Goal: Obtain resource: Download file/media

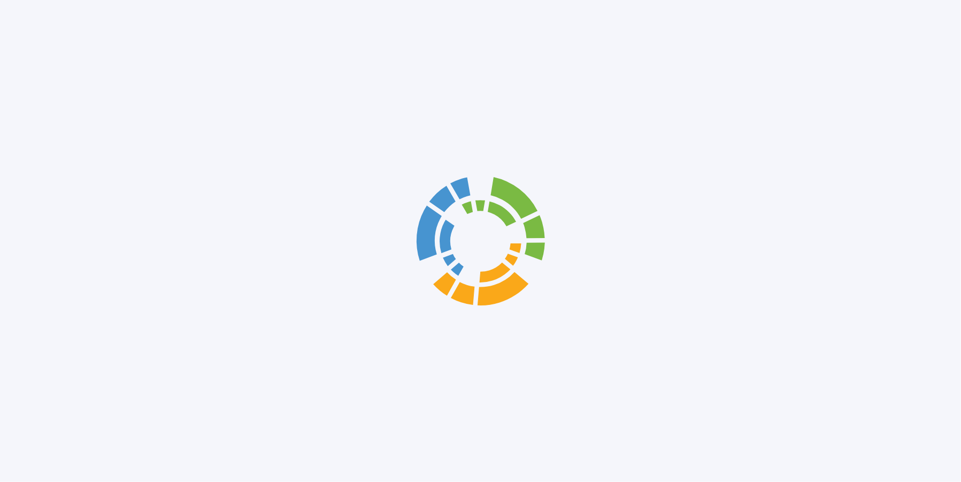
click at [777, 328] on div at bounding box center [480, 241] width 961 height 482
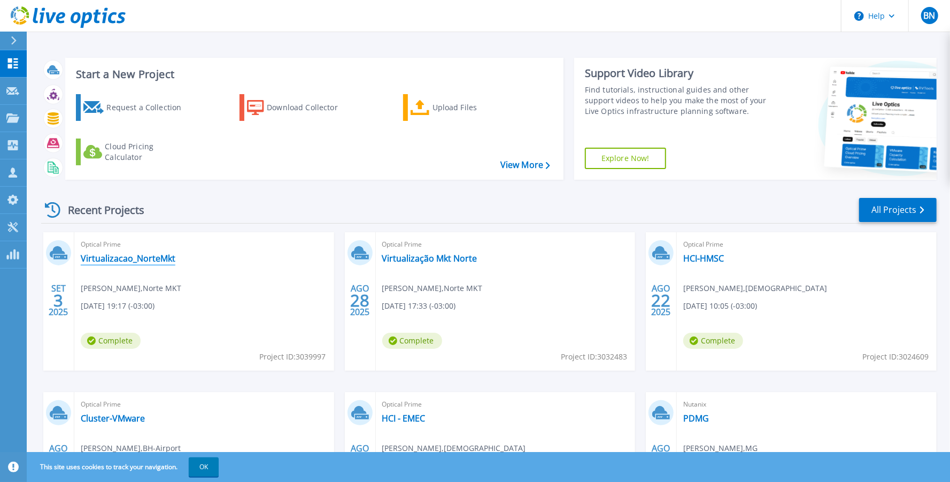
click at [119, 260] on link "Virtualizacao_NorteMkt" at bounding box center [128, 258] width 95 height 11
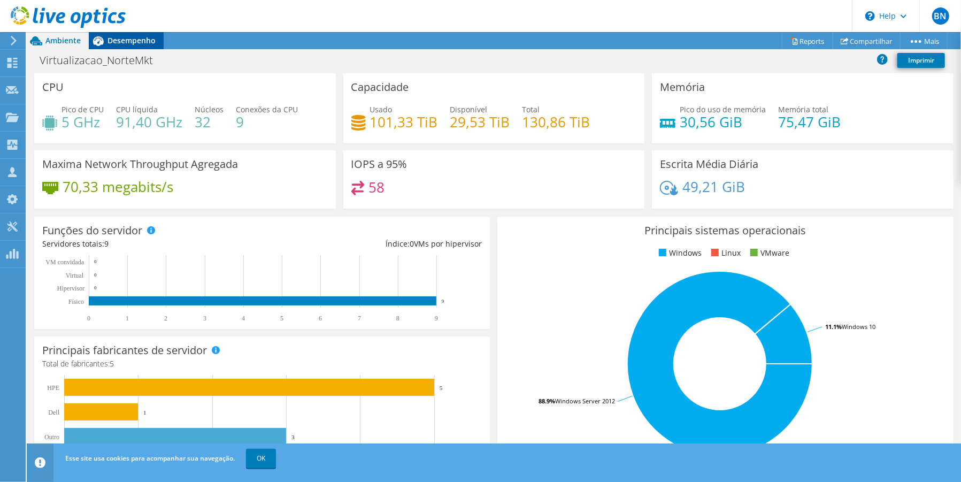
click at [130, 39] on span "Desempenho" at bounding box center [132, 40] width 48 height 10
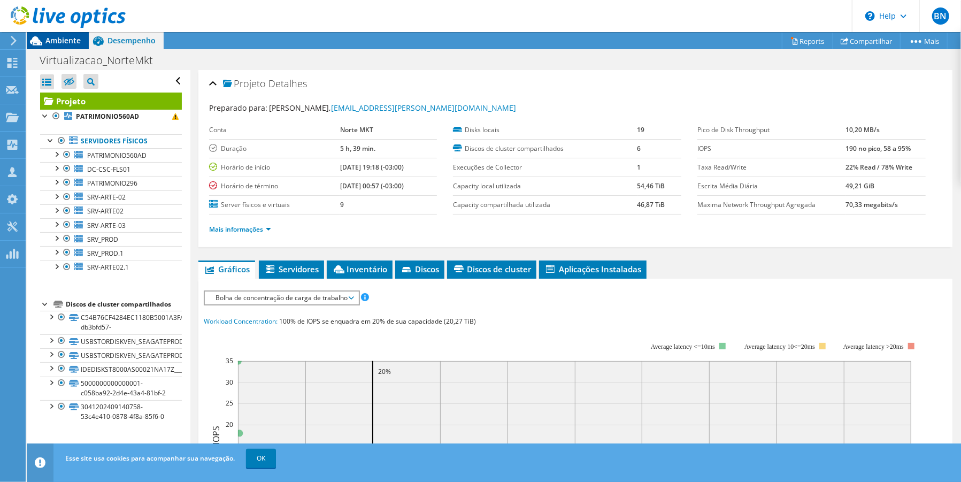
click at [58, 39] on span "Ambiente" at bounding box center [62, 40] width 35 height 10
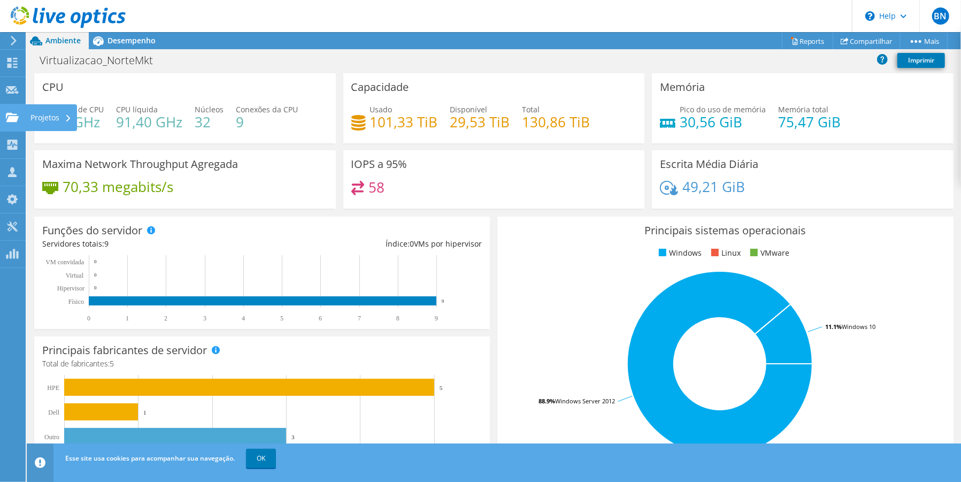
click at [12, 121] on use at bounding box center [12, 116] width 13 height 9
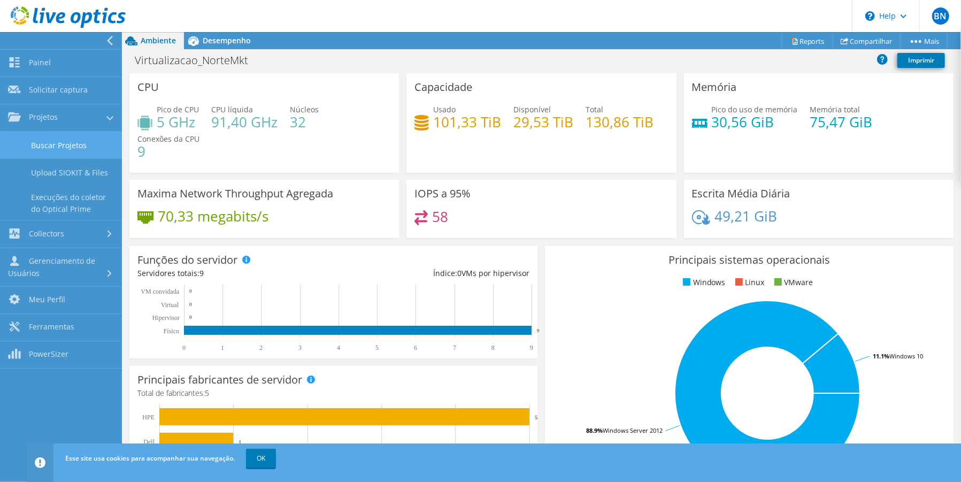
click at [47, 148] on link "Buscar Projetos" at bounding box center [61, 145] width 122 height 27
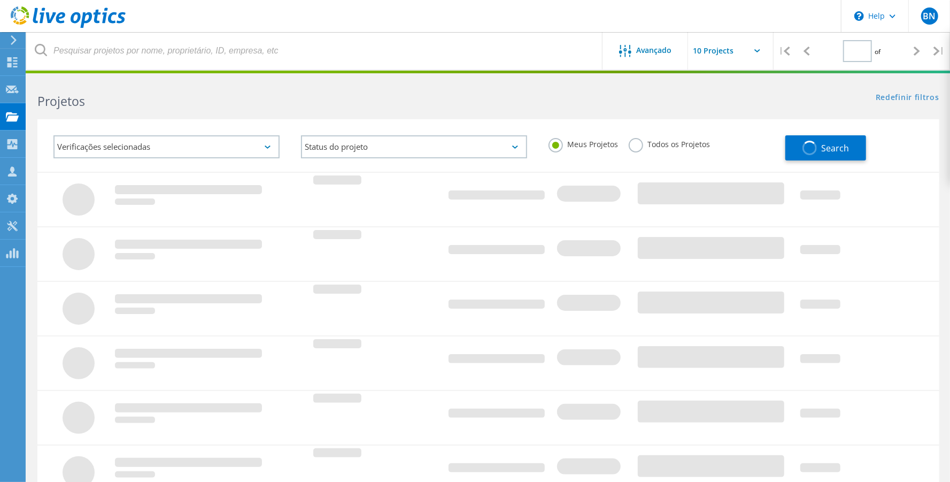
type input "1"
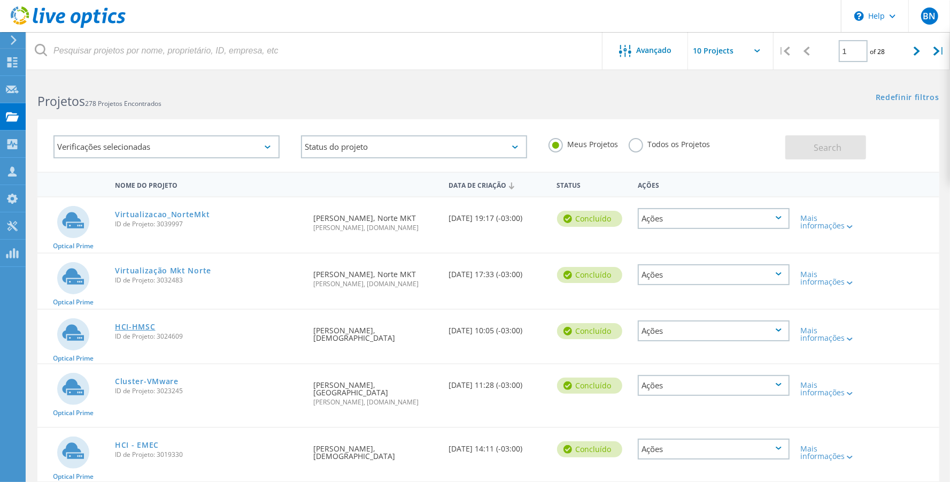
click at [129, 323] on link "HCI-HMSC" at bounding box center [135, 326] width 41 height 7
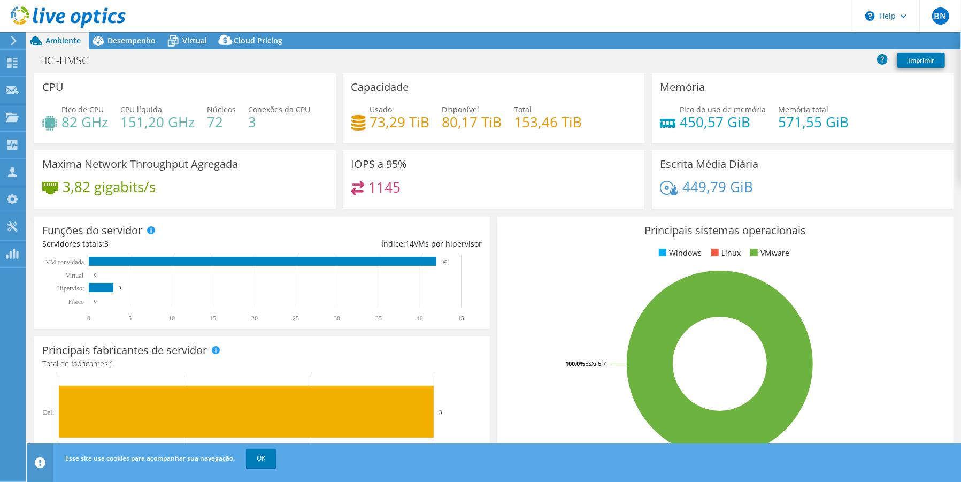
select select "USEast"
select select "USD"
click at [740, 41] on link "Reports" at bounding box center [751, 41] width 51 height 17
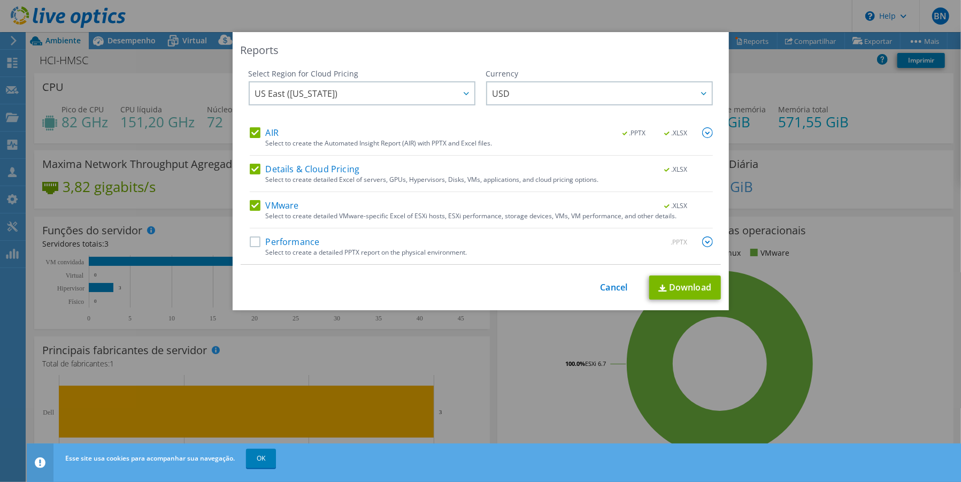
click at [251, 128] on label "AIR" at bounding box center [264, 132] width 29 height 11
click at [0, 0] on input "AIR" at bounding box center [0, 0] width 0 height 0
click at [250, 165] on label "Details & Cloud Pricing" at bounding box center [305, 169] width 110 height 11
click at [0, 0] on input "Details & Cloud Pricing" at bounding box center [0, 0] width 0 height 0
click at [250, 240] on label "Performance" at bounding box center [285, 241] width 70 height 11
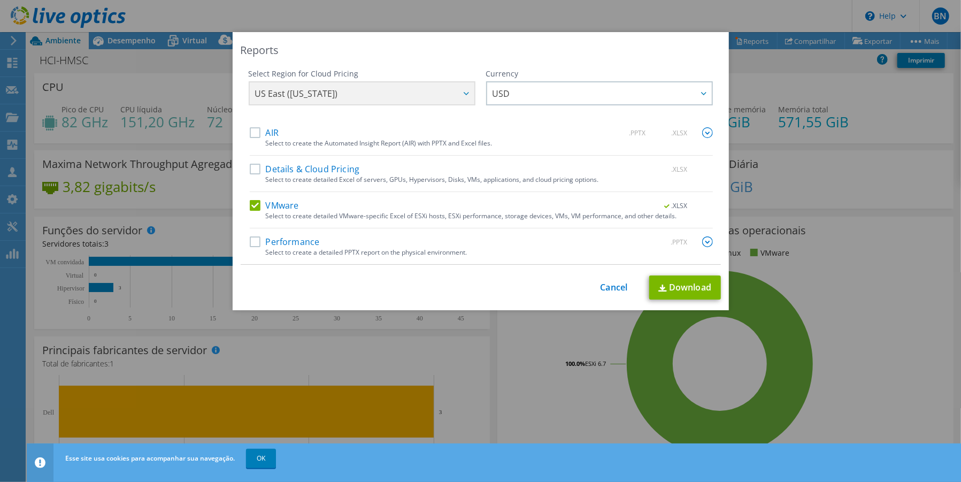
click at [0, 0] on input "Performance" at bounding box center [0, 0] width 0 height 0
click at [250, 131] on label "AIR" at bounding box center [264, 132] width 29 height 11
click at [0, 0] on input "AIR" at bounding box center [0, 0] width 0 height 0
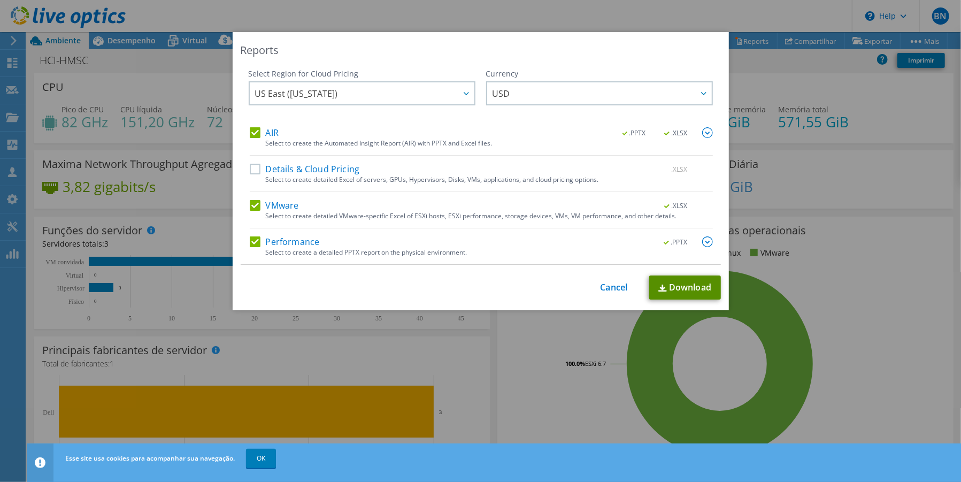
click at [670, 287] on link "Download" at bounding box center [685, 287] width 72 height 24
click at [658, 285] on img at bounding box center [662, 288] width 9 height 7
click at [613, 294] on div "This process may take a while, please wait... Cancel Download" at bounding box center [481, 287] width 480 height 24
click at [612, 289] on link "Cancel" at bounding box center [614, 287] width 27 height 10
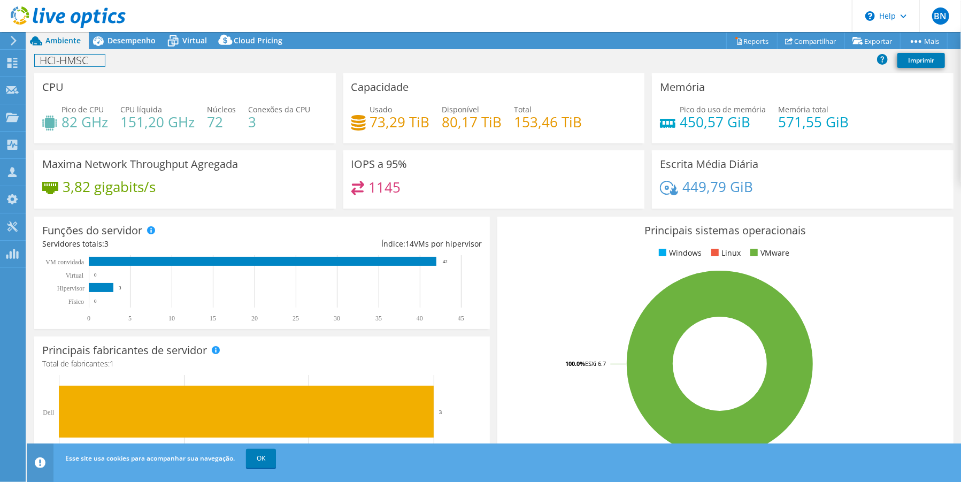
click at [71, 62] on h1 "HCI-HMSC" at bounding box center [70, 61] width 70 height 12
copy h1 "HCI-HMSC"
click at [109, 41] on span "Desempenho" at bounding box center [132, 40] width 48 height 10
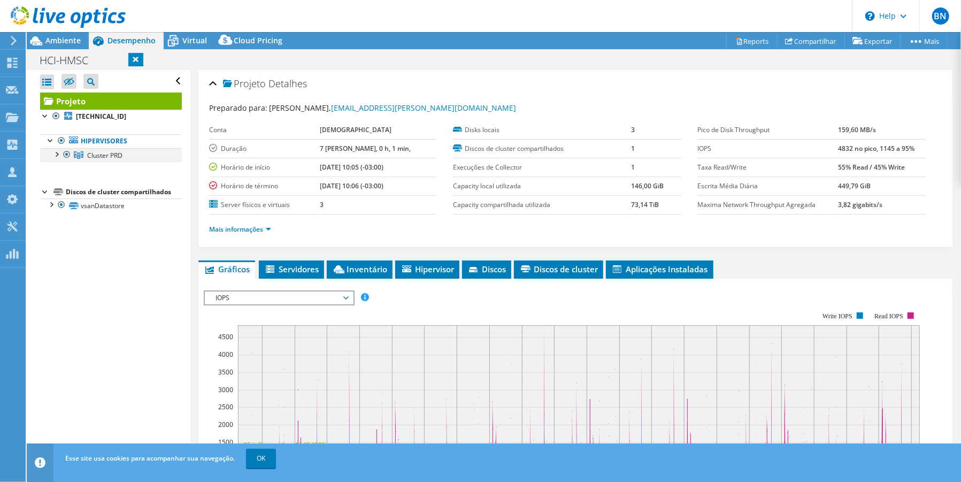
click at [56, 154] on div at bounding box center [56, 153] width 11 height 11
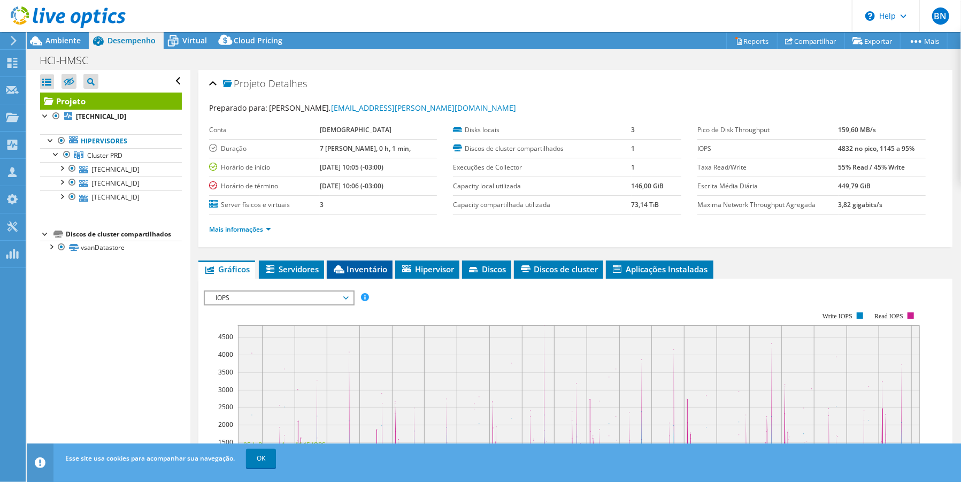
click at [366, 268] on span "Inventário" at bounding box center [359, 269] width 55 height 11
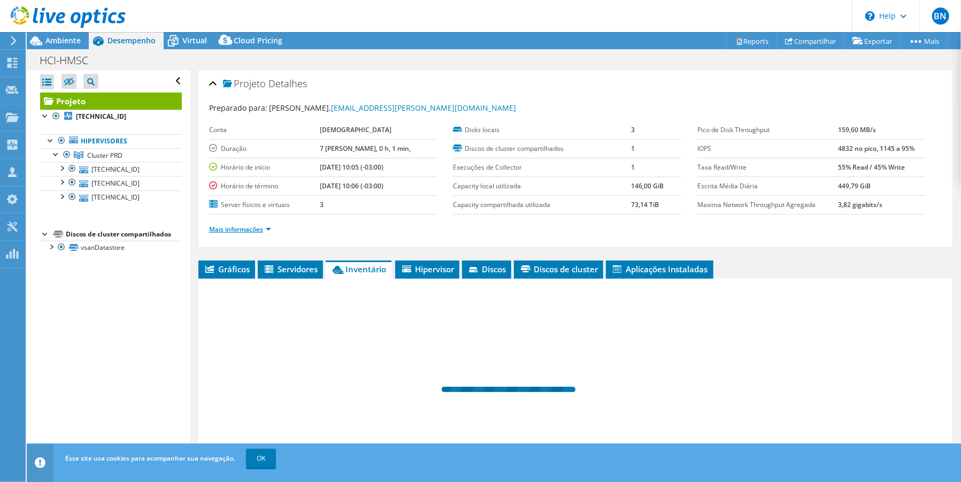
click at [268, 229] on link "Mais informações" at bounding box center [240, 229] width 62 height 9
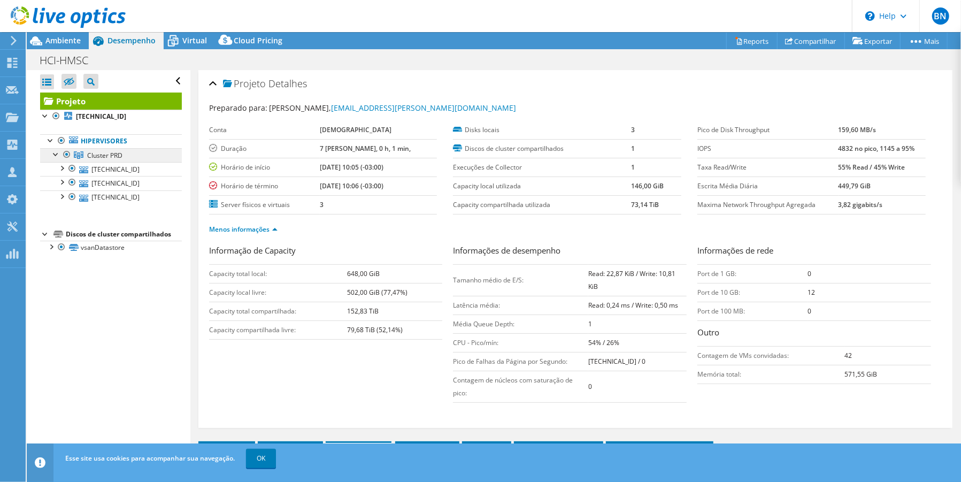
click at [110, 153] on span "Cluster PRD" at bounding box center [104, 155] width 35 height 9
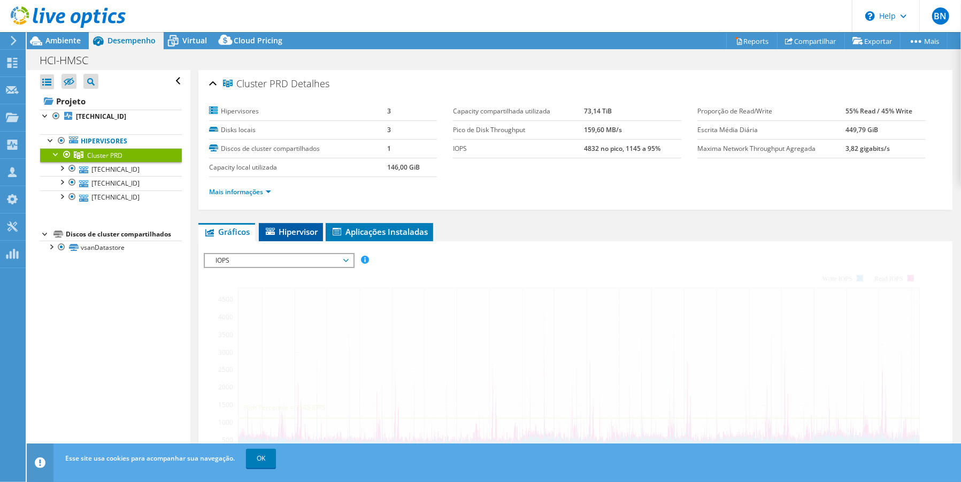
click at [290, 230] on span "Hipervisor" at bounding box center [290, 231] width 53 height 11
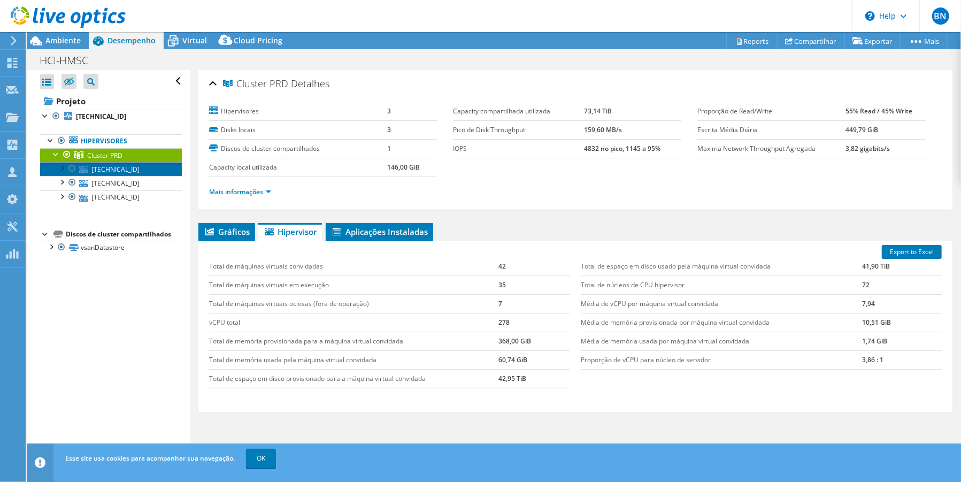
click at [103, 172] on link "[TECHNICAL_ID]" at bounding box center [111, 169] width 142 height 14
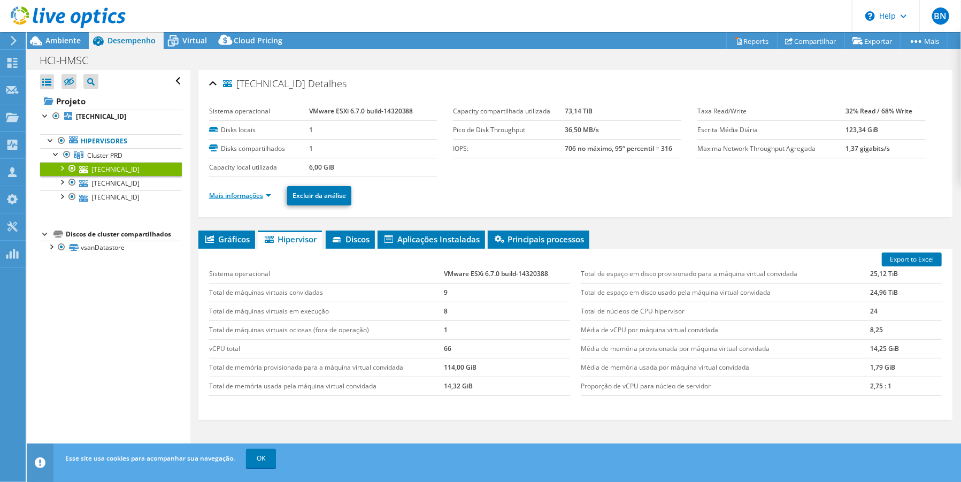
click at [268, 195] on link "Mais informações" at bounding box center [240, 195] width 62 height 9
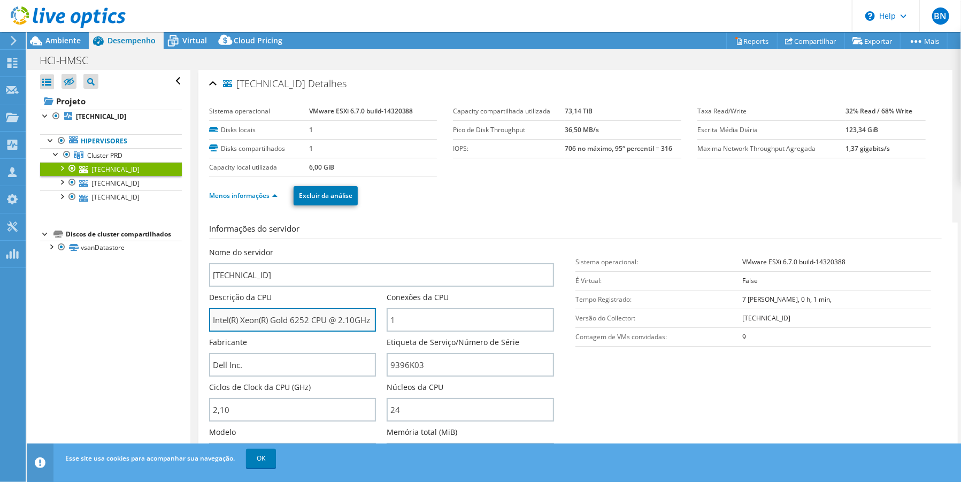
click at [308, 317] on input "Intel(R) Xeon(R) Gold 6252 CPU @ 2.10GHz 210 GHz" at bounding box center [292, 320] width 167 height 24
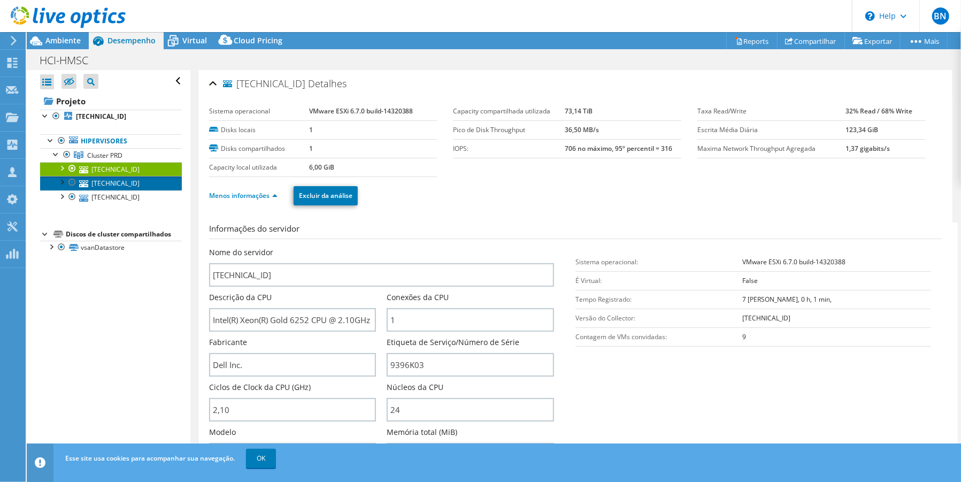
click at [114, 182] on link "[TECHNICAL_ID]" at bounding box center [111, 183] width 142 height 14
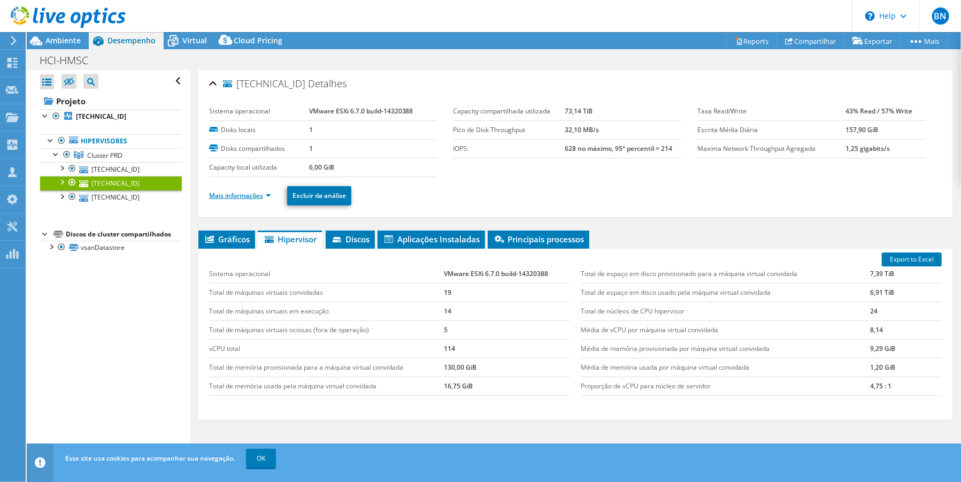
click at [266, 196] on link "Mais informações" at bounding box center [240, 195] width 62 height 9
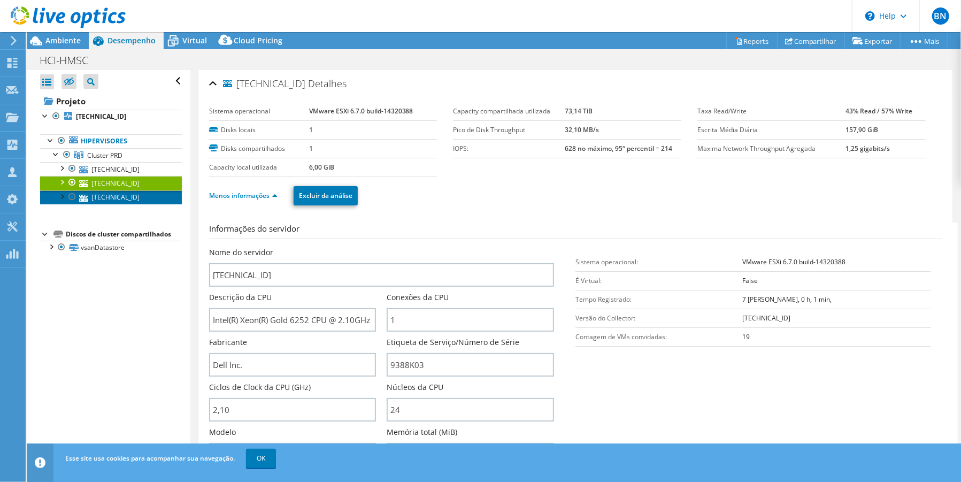
click at [111, 201] on link "[TECHNICAL_ID]" at bounding box center [111, 197] width 142 height 14
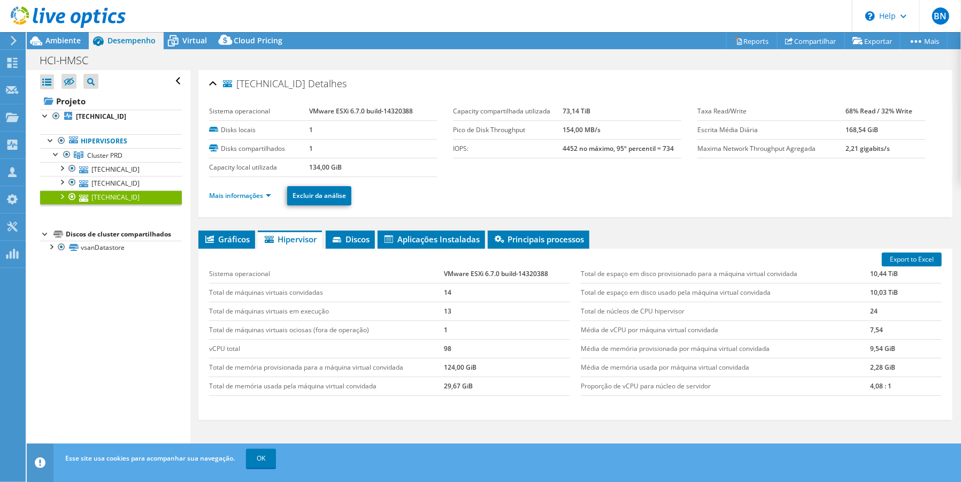
click at [264, 202] on ul "Mais informações Excluir da análise" at bounding box center [575, 194] width 733 height 22
click at [266, 197] on link "Mais informações" at bounding box center [240, 195] width 62 height 9
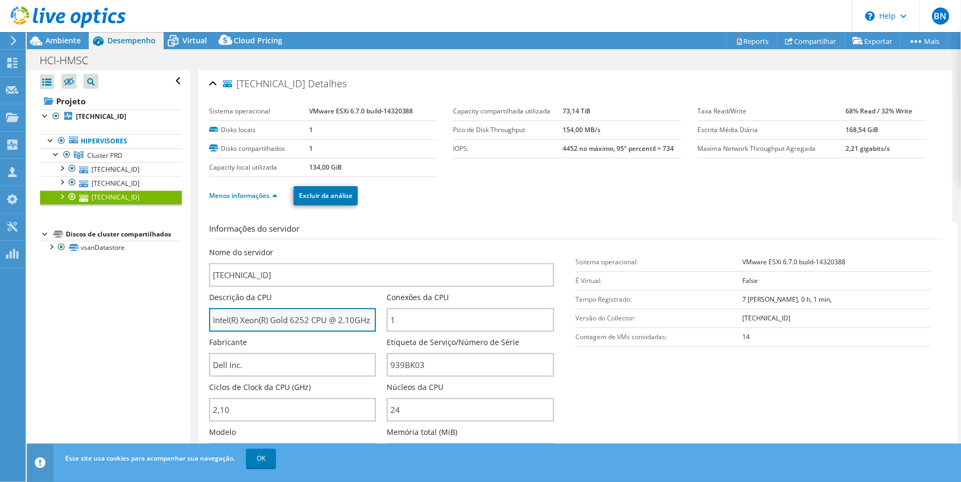
click at [304, 323] on input "Intel(R) Xeon(R) Gold 6252 CPU @ 2.10GHz 210 GHz" at bounding box center [292, 320] width 167 height 24
click at [311, 320] on input "Intel(R) Xeon(R) Gold 6252 CPU @ 2.10GHz 210 GHz" at bounding box center [292, 320] width 167 height 24
drag, startPoint x: 311, startPoint y: 320, endPoint x: 197, endPoint y: 319, distance: 113.4
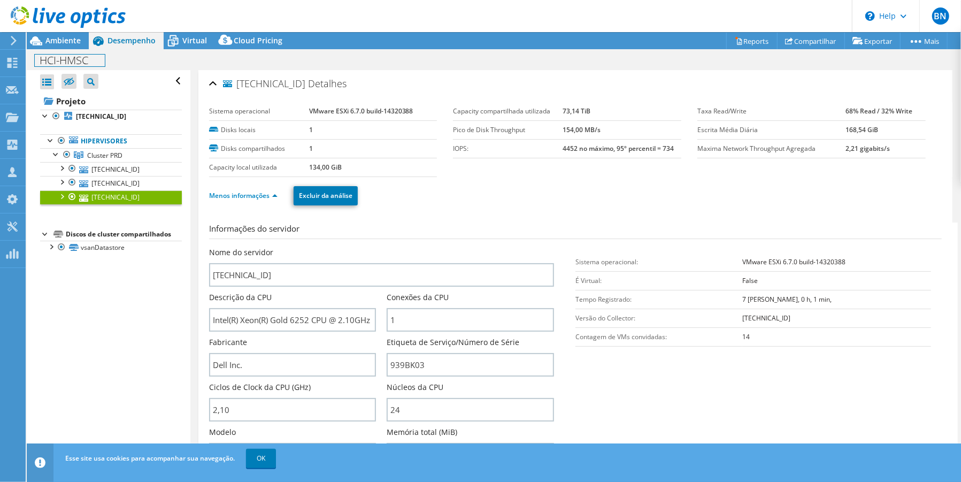
click at [74, 56] on h1 "HCI-HMSC" at bounding box center [70, 61] width 70 height 12
copy h1 "HCI-HMSC"
click at [51, 35] on div at bounding box center [63, 18] width 126 height 36
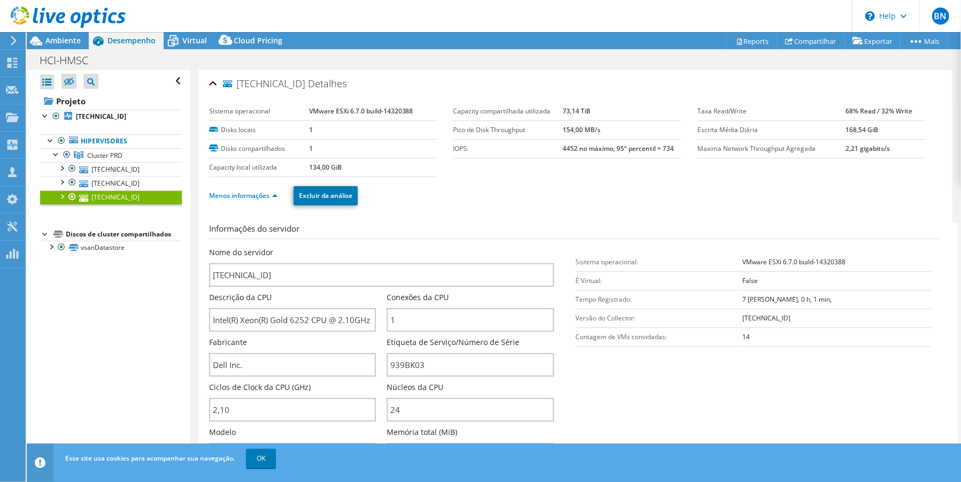
click at [51, 35] on div at bounding box center [63, 18] width 126 height 36
click at [52, 41] on span "Ambiente" at bounding box center [62, 40] width 35 height 10
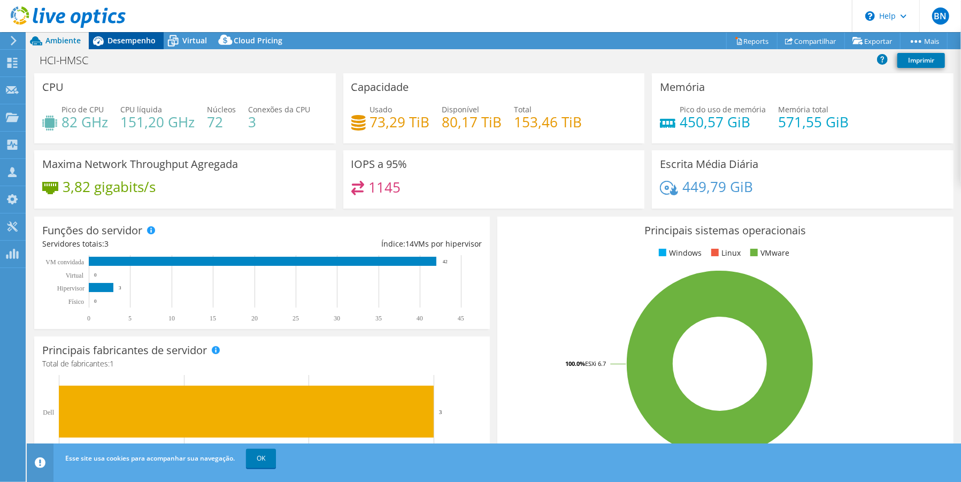
click at [123, 39] on span "Desempenho" at bounding box center [132, 40] width 48 height 10
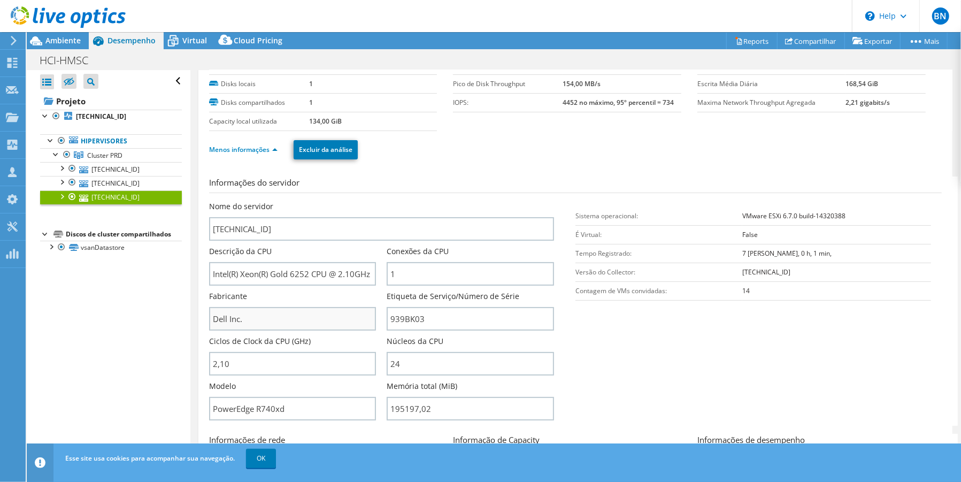
scroll to position [71, 0]
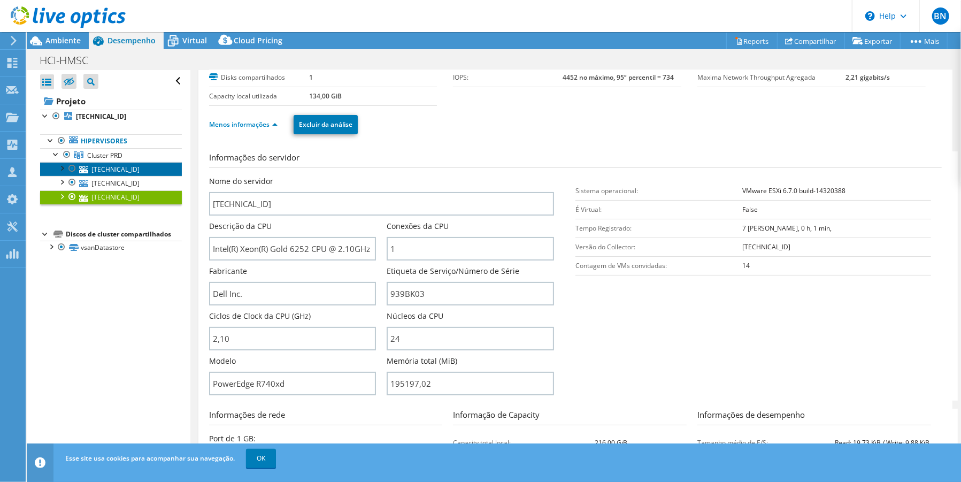
click at [105, 167] on link "[TECHNICAL_ID]" at bounding box center [111, 169] width 142 height 14
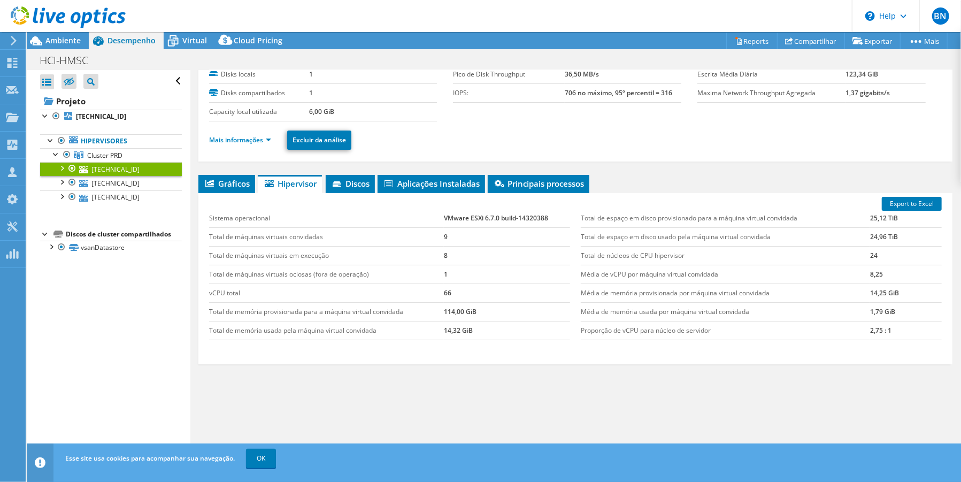
scroll to position [56, 0]
click at [257, 140] on link "Mais informações" at bounding box center [240, 139] width 62 height 9
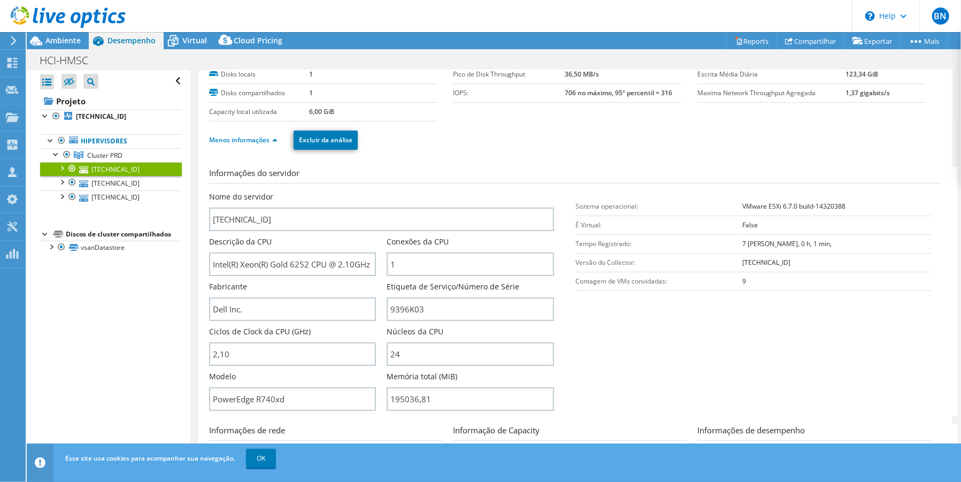
scroll to position [0, 0]
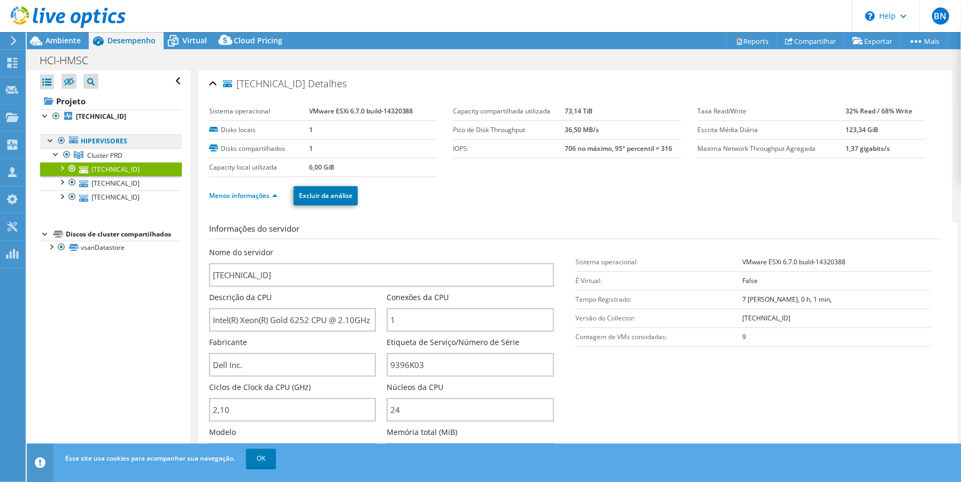
click at [105, 144] on link "Hipervisores" at bounding box center [111, 141] width 142 height 14
click at [98, 158] on span "Cluster PRD" at bounding box center [104, 155] width 35 height 9
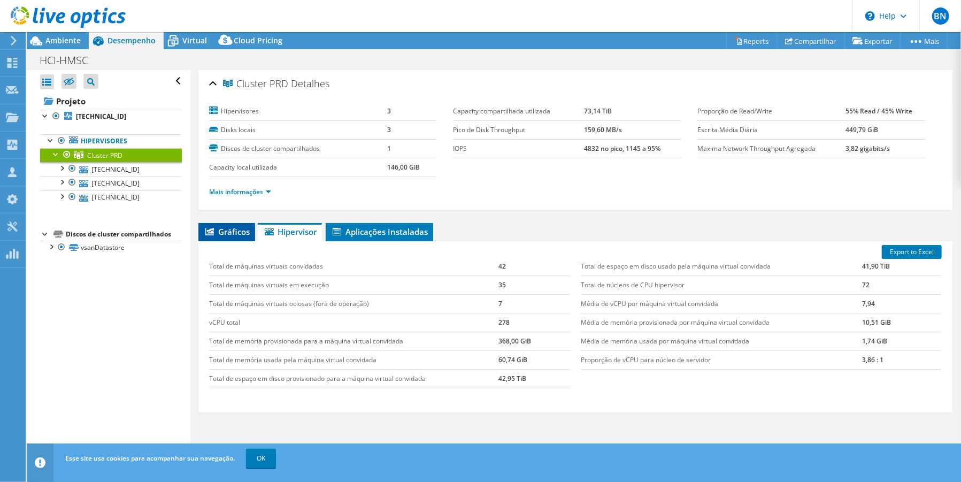
click at [232, 236] on span "Gráficos" at bounding box center [227, 231] width 46 height 11
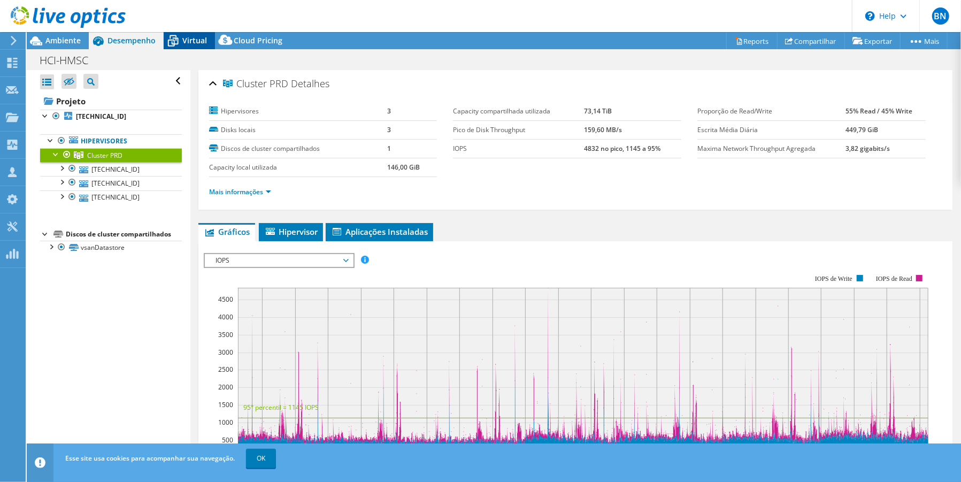
click at [182, 42] on icon at bounding box center [173, 41] width 19 height 19
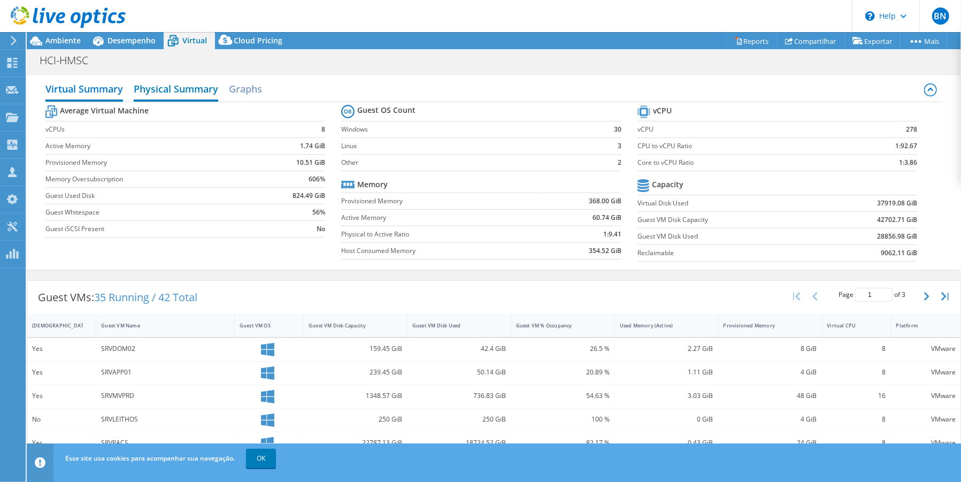
click at [185, 88] on h2 "Physical Summary" at bounding box center [176, 90] width 85 height 24
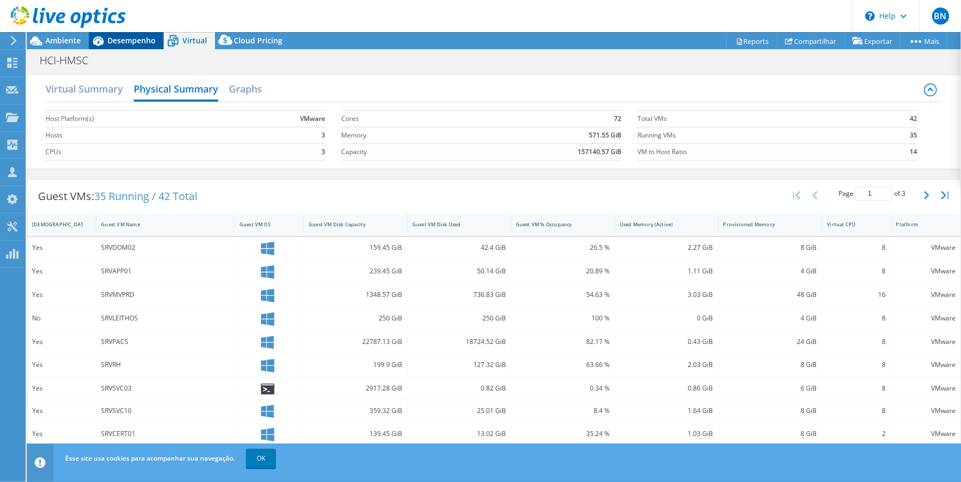
click at [121, 39] on span "Desempenho" at bounding box center [132, 40] width 48 height 10
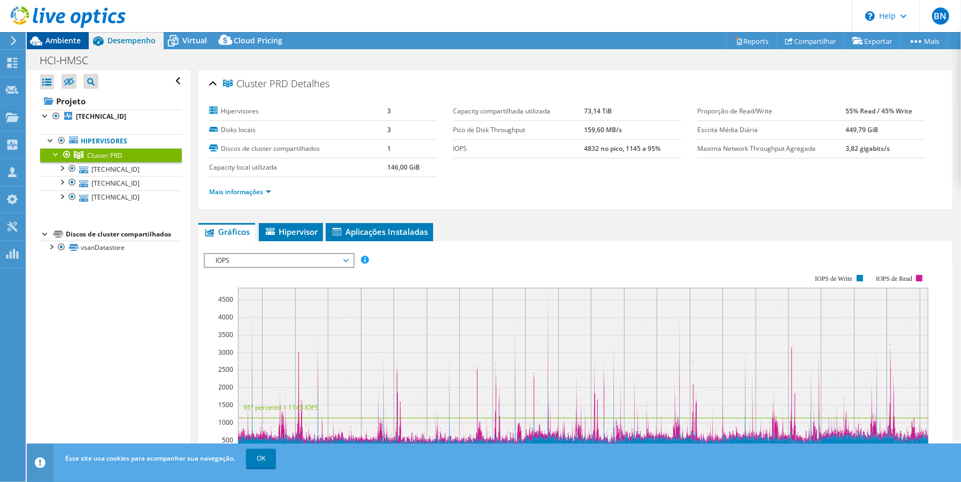
click at [70, 39] on span "Ambiente" at bounding box center [62, 40] width 35 height 10
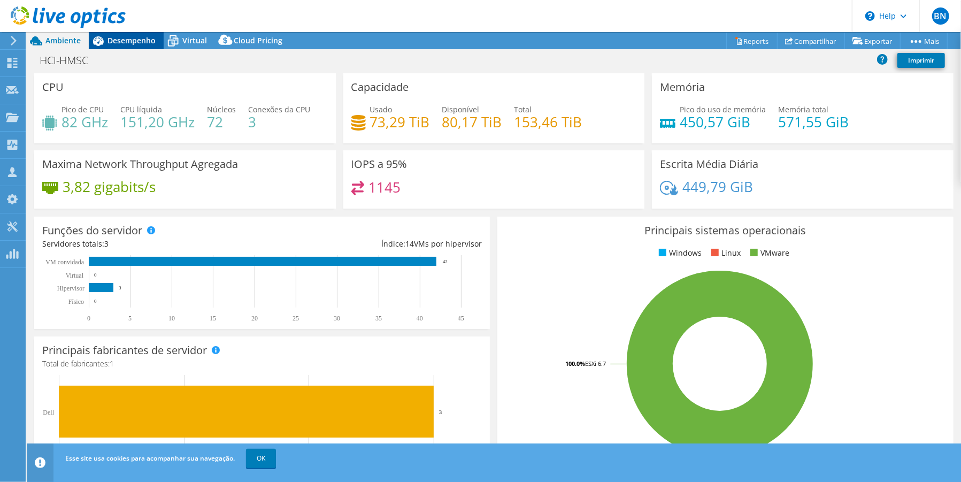
click at [122, 41] on span "Desempenho" at bounding box center [132, 40] width 48 height 10
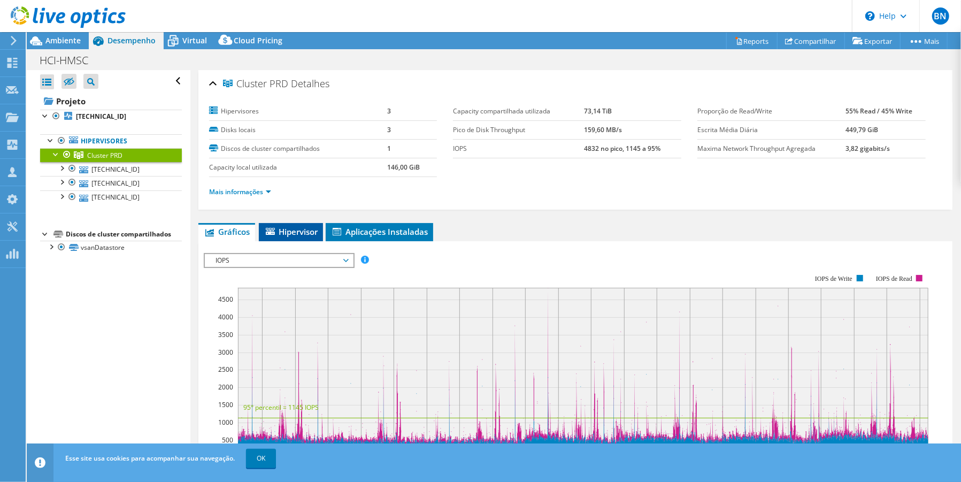
click at [294, 233] on span "Hipervisor" at bounding box center [290, 231] width 53 height 11
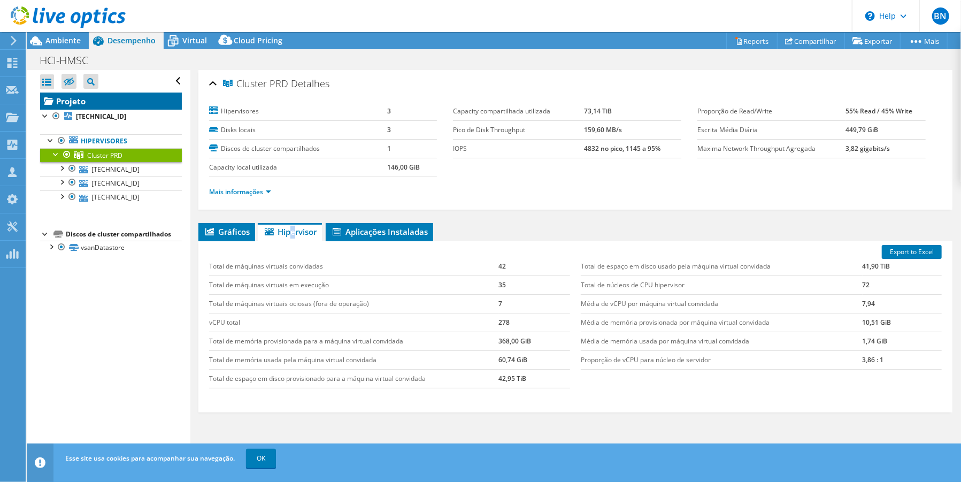
click at [68, 102] on link "Projeto" at bounding box center [111, 101] width 142 height 17
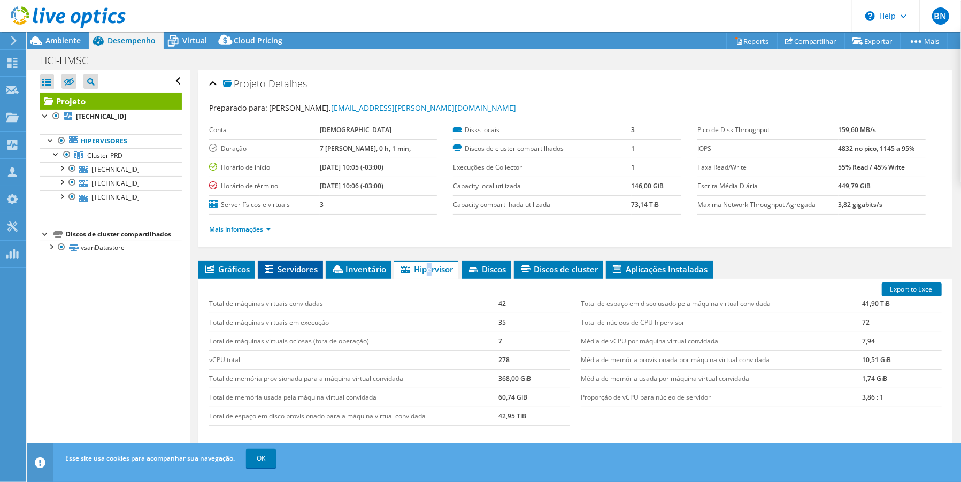
click at [296, 270] on span "Servidores" at bounding box center [290, 269] width 55 height 11
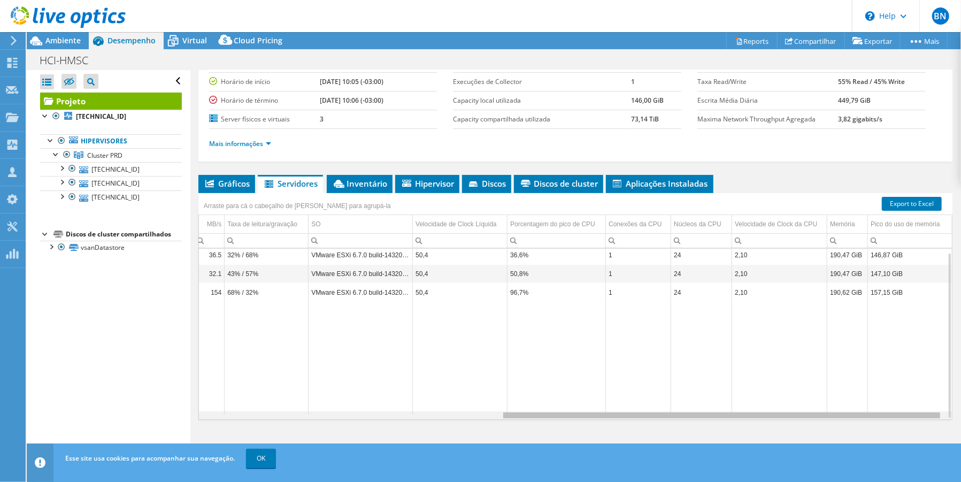
drag, startPoint x: 525, startPoint y: 418, endPoint x: 857, endPoint y: 396, distance: 332.3
click at [857, 396] on body "BN Membro da equipe Breno Nunes breno.nunes@itone.com.br itone.com.br My Profil…" at bounding box center [480, 241] width 961 height 482
click at [63, 35] on div at bounding box center [63, 18] width 126 height 36
click at [63, 37] on span "Ambiente" at bounding box center [62, 40] width 35 height 10
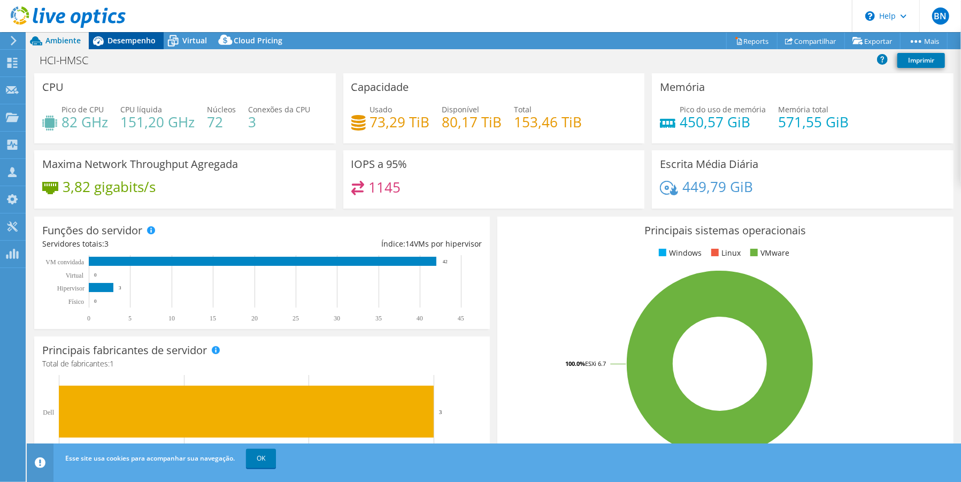
click at [122, 43] on span "Desempenho" at bounding box center [132, 40] width 48 height 10
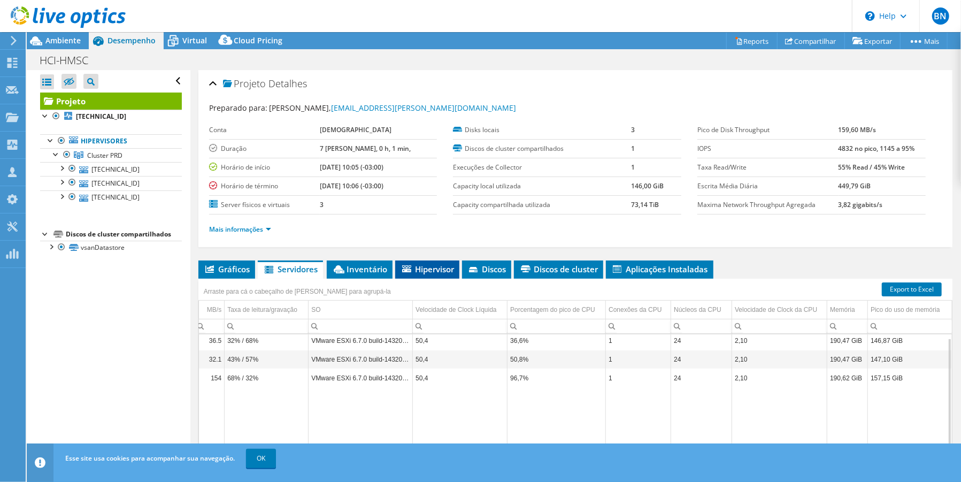
click at [431, 275] on li "Hipervisor" at bounding box center [427, 269] width 64 height 18
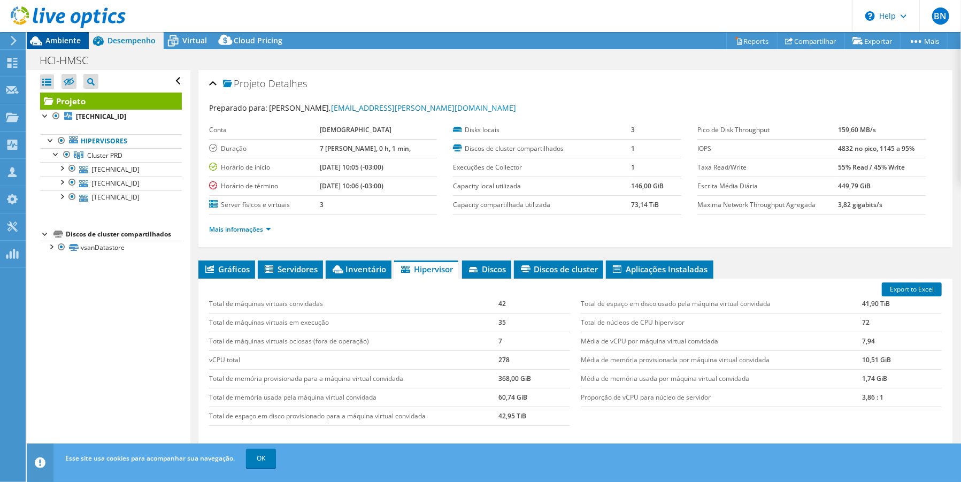
click at [58, 41] on span "Ambiente" at bounding box center [62, 40] width 35 height 10
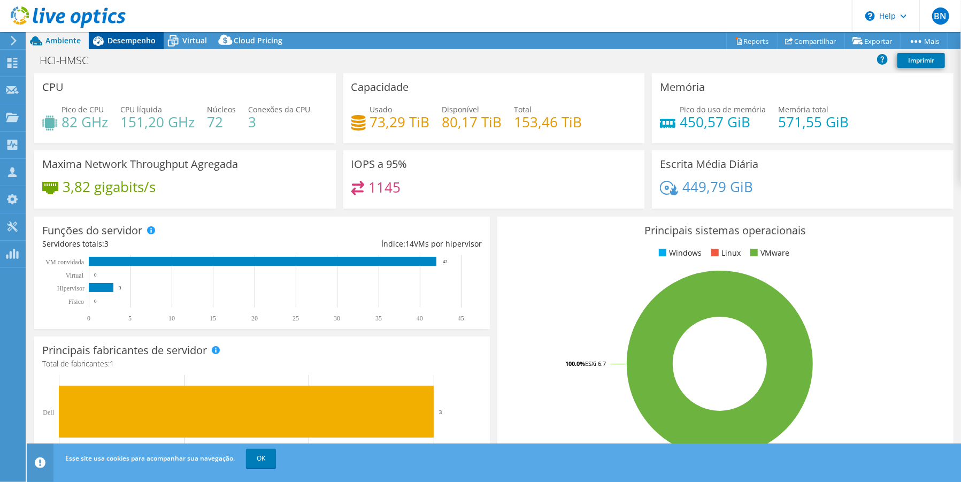
click at [104, 41] on icon at bounding box center [98, 41] width 19 height 19
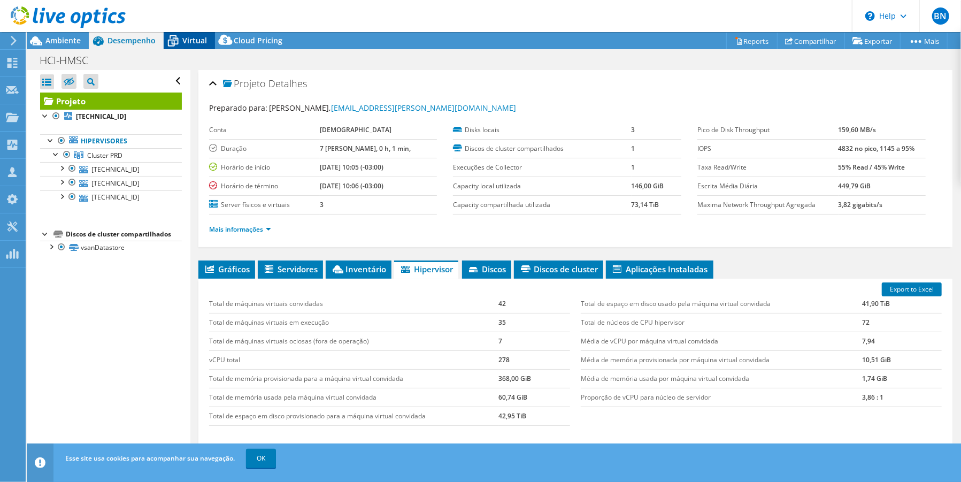
click at [180, 40] on icon at bounding box center [173, 41] width 19 height 19
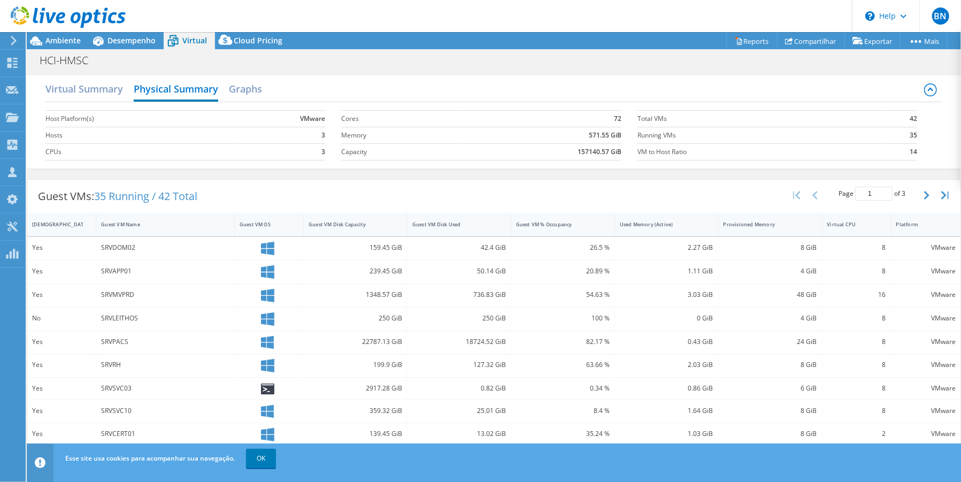
click at [924, 92] on icon at bounding box center [930, 89] width 13 height 13
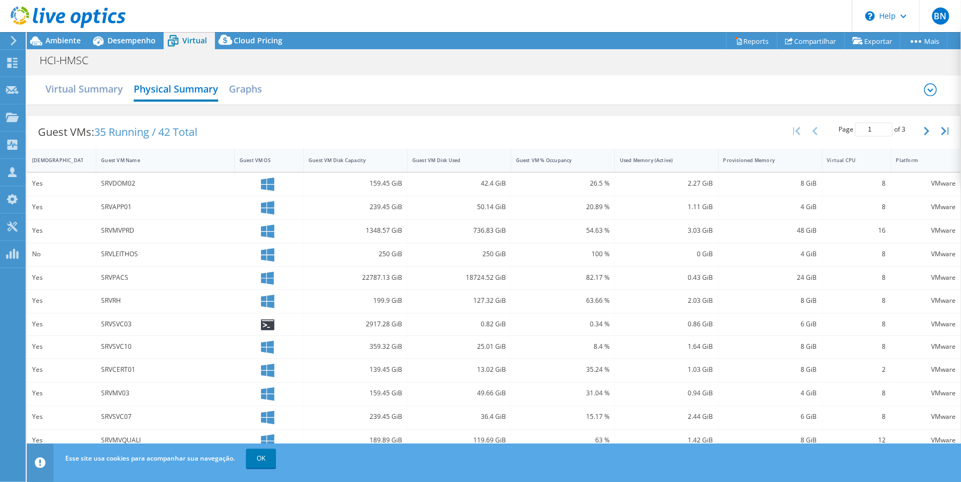
click at [924, 91] on icon at bounding box center [930, 89] width 13 height 13
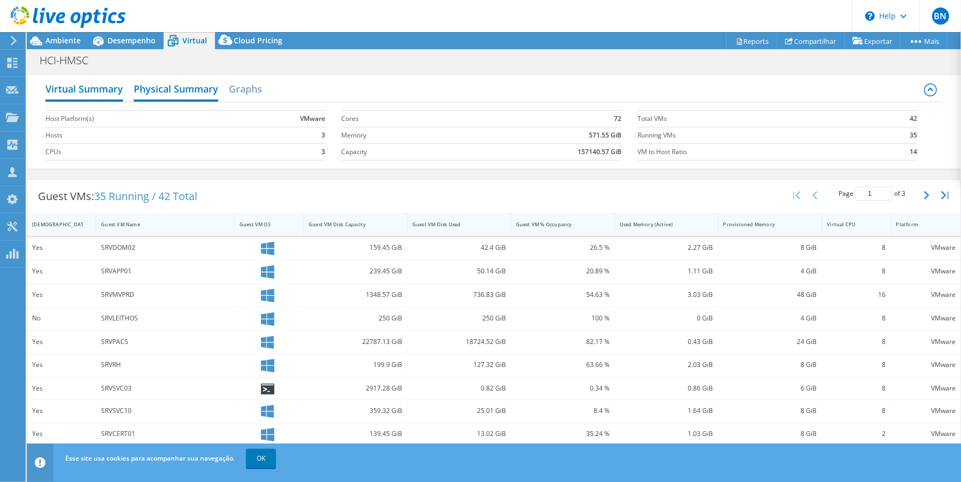
click at [81, 92] on h2 "Virtual Summary" at bounding box center [84, 90] width 78 height 24
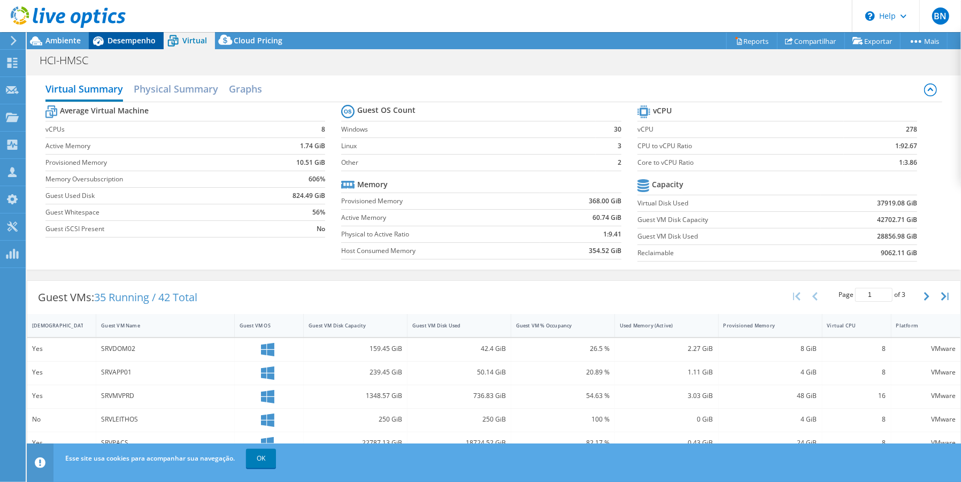
click at [122, 42] on span "Desempenho" at bounding box center [132, 40] width 48 height 10
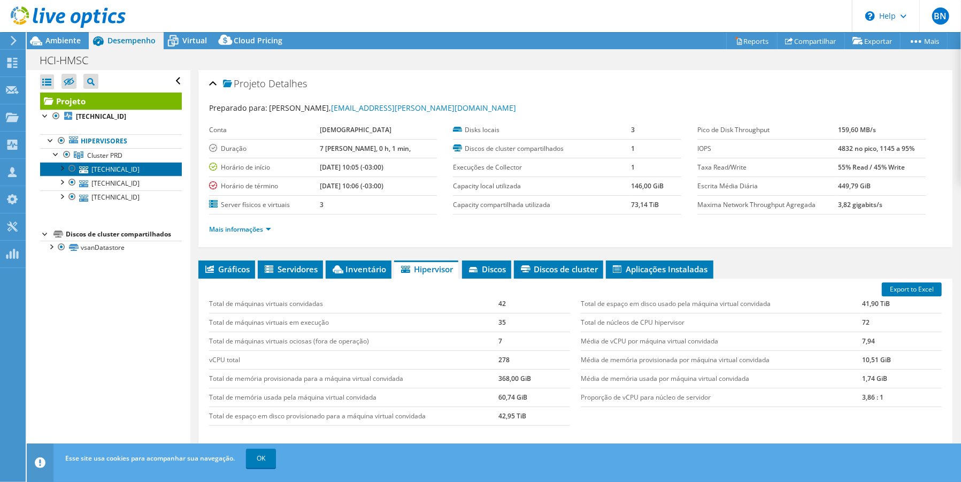
click at [116, 170] on link "[TECHNICAL_ID]" at bounding box center [111, 169] width 142 height 14
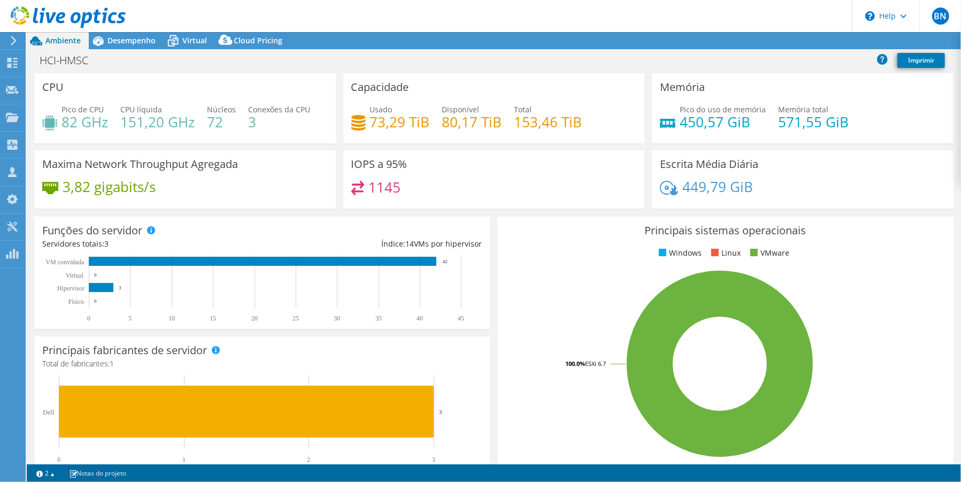
select select "USEast"
select select "USD"
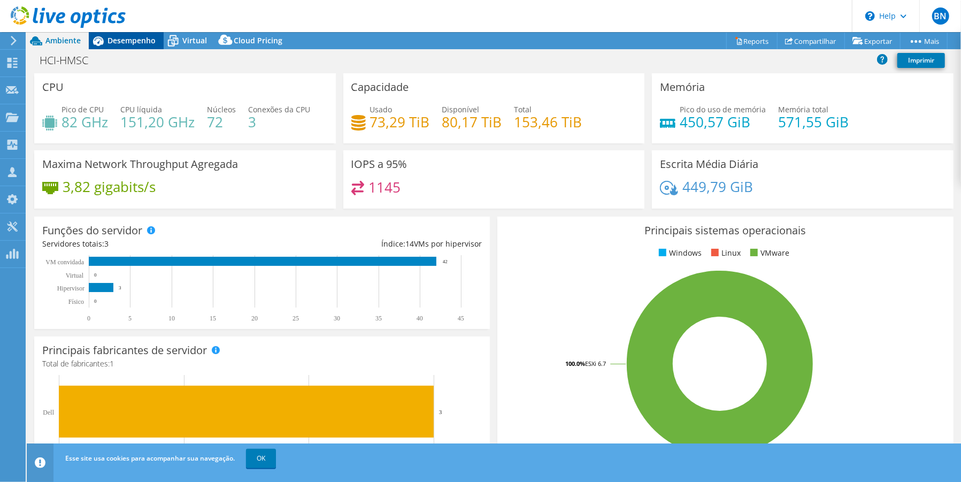
click at [120, 43] on span "Desempenho" at bounding box center [132, 40] width 48 height 10
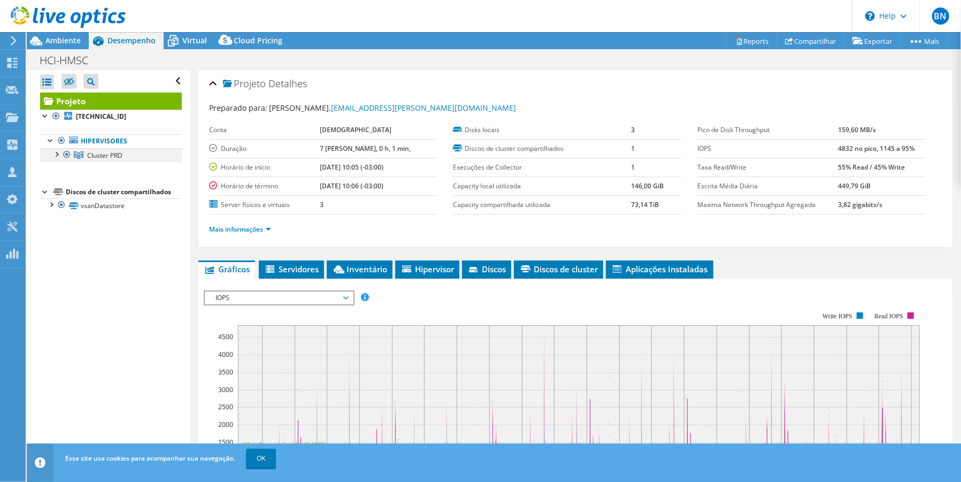
click at [56, 155] on div at bounding box center [56, 153] width 11 height 11
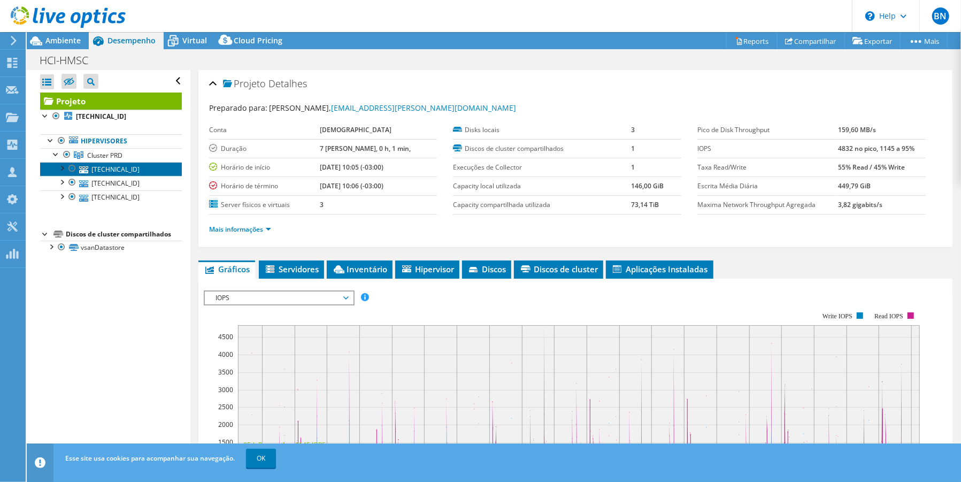
click at [93, 172] on link "[TECHNICAL_ID]" at bounding box center [111, 169] width 142 height 14
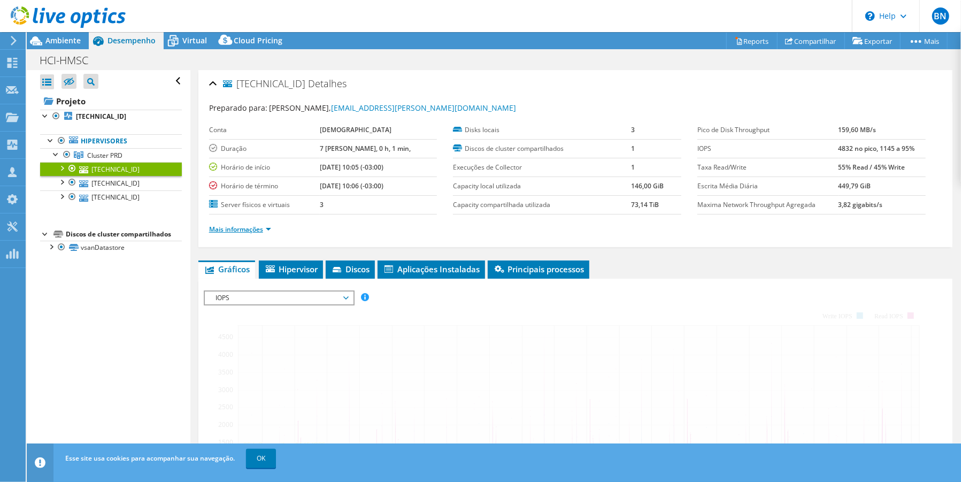
click at [266, 231] on link "Mais informações" at bounding box center [240, 229] width 62 height 9
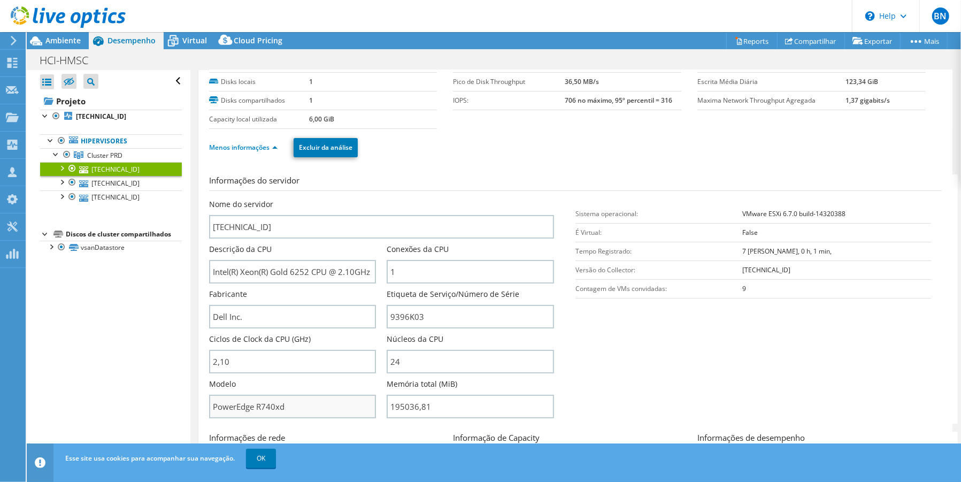
scroll to position [71, 0]
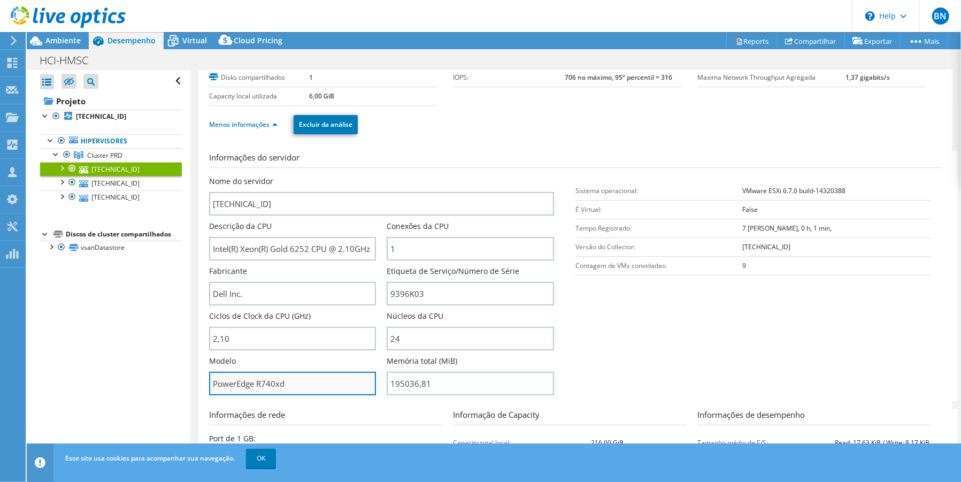
drag, startPoint x: 300, startPoint y: 381, endPoint x: 242, endPoint y: 383, distance: 57.8
click at [242, 383] on input "PowerEdge R740xd" at bounding box center [292, 384] width 167 height 24
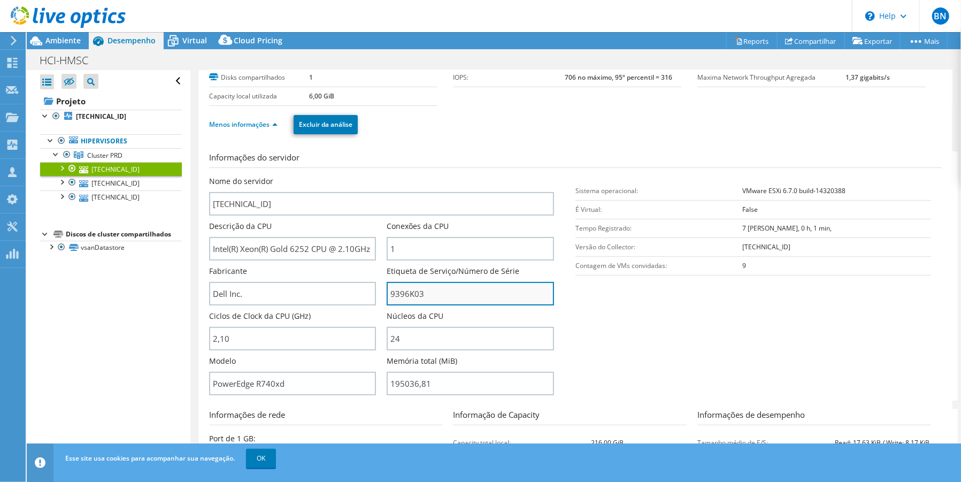
click at [400, 297] on input "9396K03" at bounding box center [470, 294] width 167 height 24
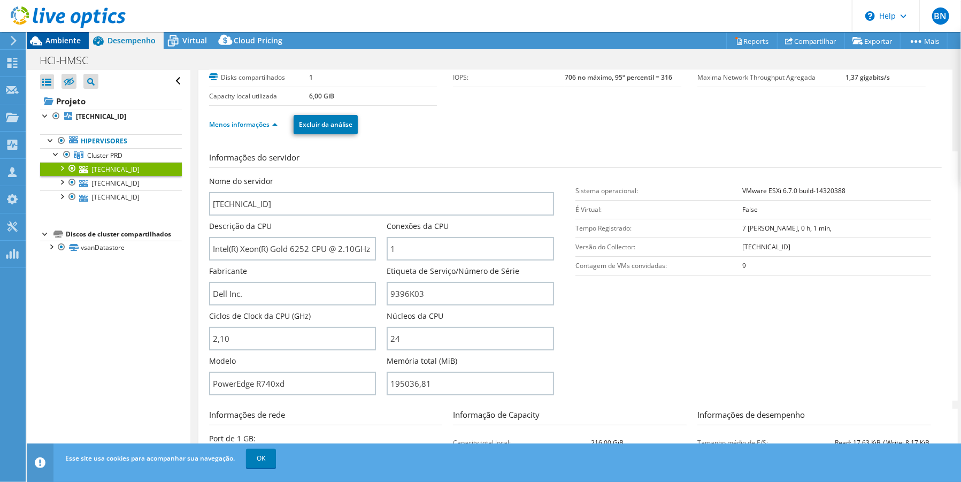
click at [48, 41] on span "Ambiente" at bounding box center [62, 40] width 35 height 10
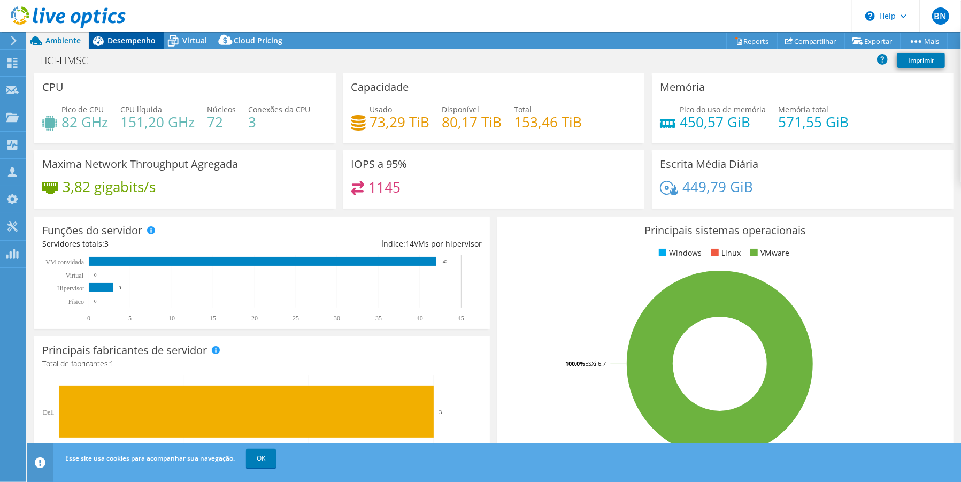
click at [101, 37] on icon at bounding box center [98, 41] width 11 height 10
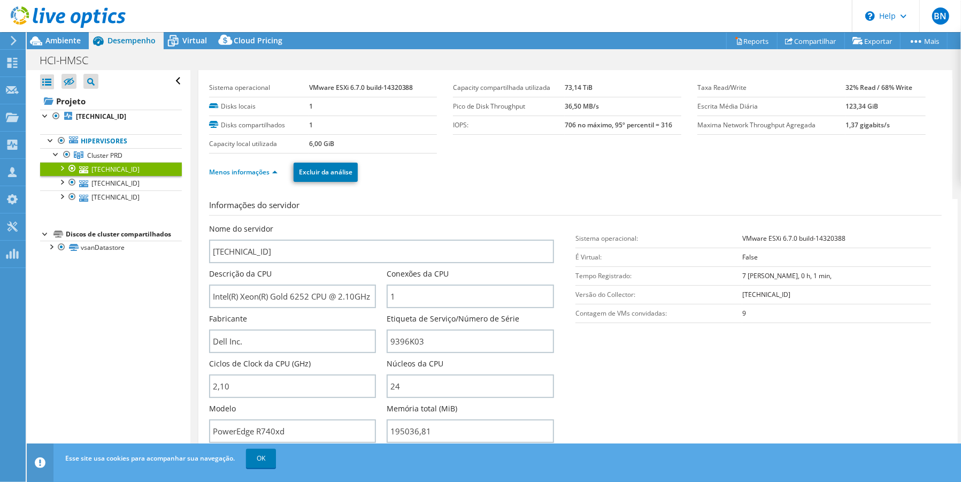
scroll to position [0, 0]
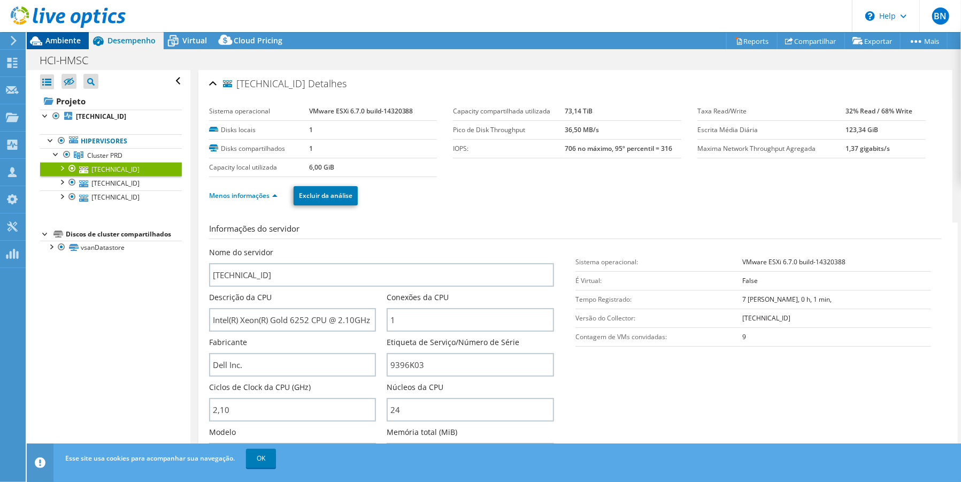
click at [52, 41] on span "Ambiente" at bounding box center [62, 40] width 35 height 10
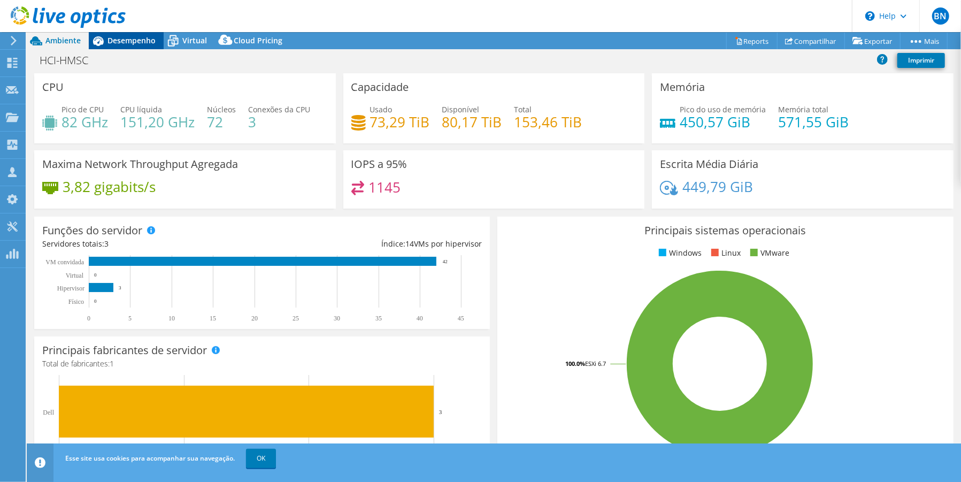
click at [123, 45] on span "Desempenho" at bounding box center [132, 40] width 48 height 10
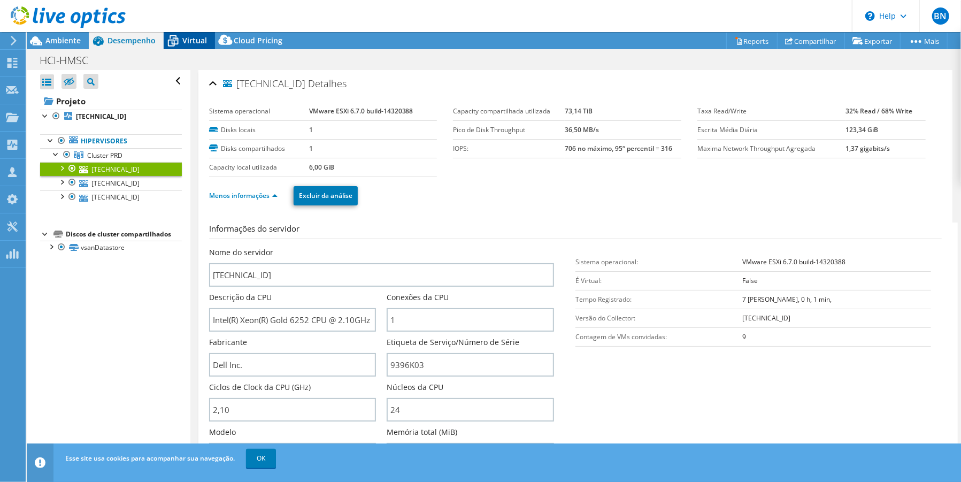
click at [179, 45] on icon at bounding box center [173, 41] width 19 height 19
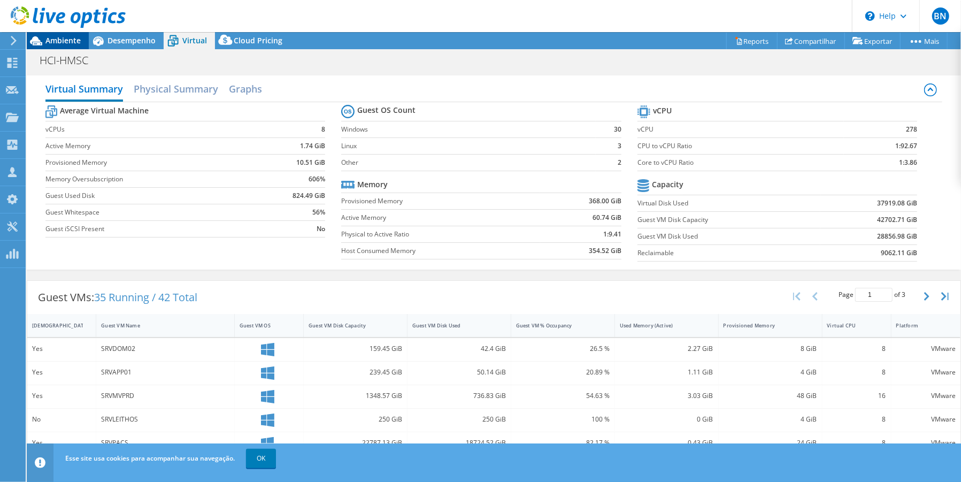
click at [73, 41] on span "Ambiente" at bounding box center [62, 40] width 35 height 10
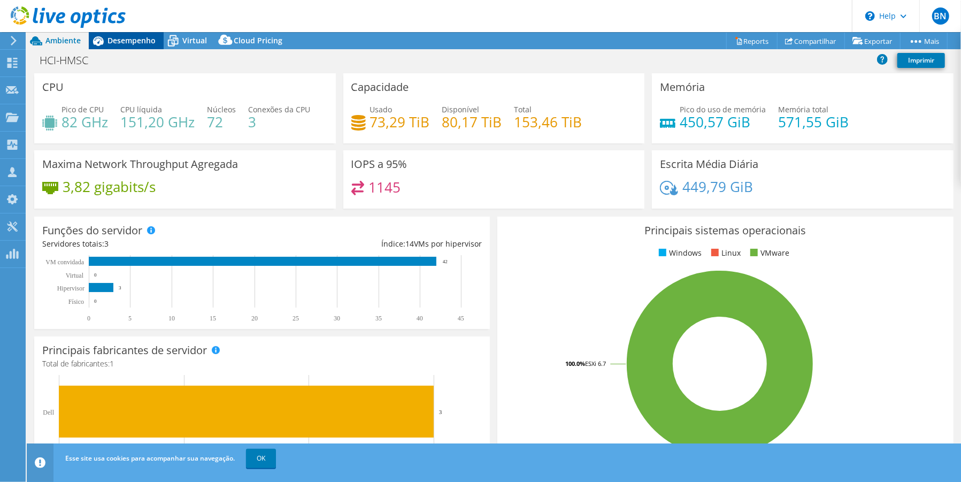
click at [114, 41] on span "Desempenho" at bounding box center [132, 40] width 48 height 10
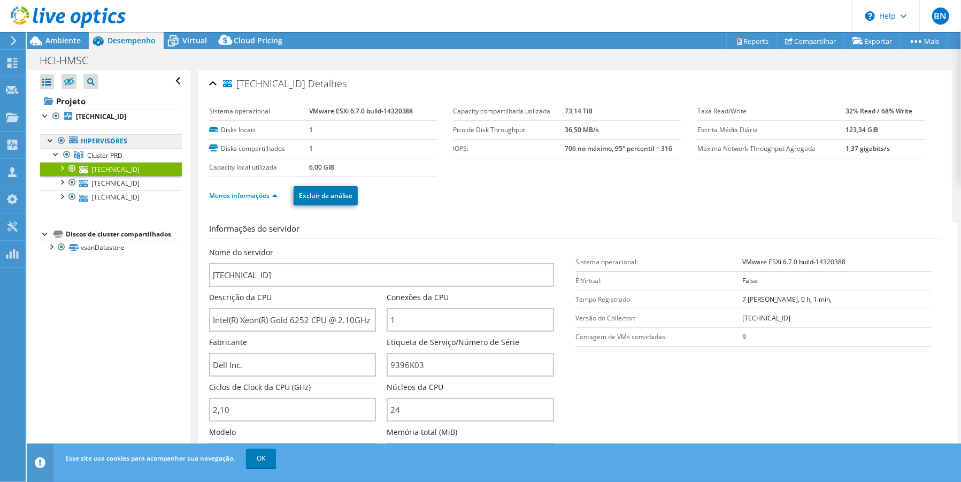
click at [103, 136] on link "Hipervisores" at bounding box center [111, 141] width 142 height 14
click at [134, 136] on link "Hipervisores" at bounding box center [111, 141] width 142 height 14
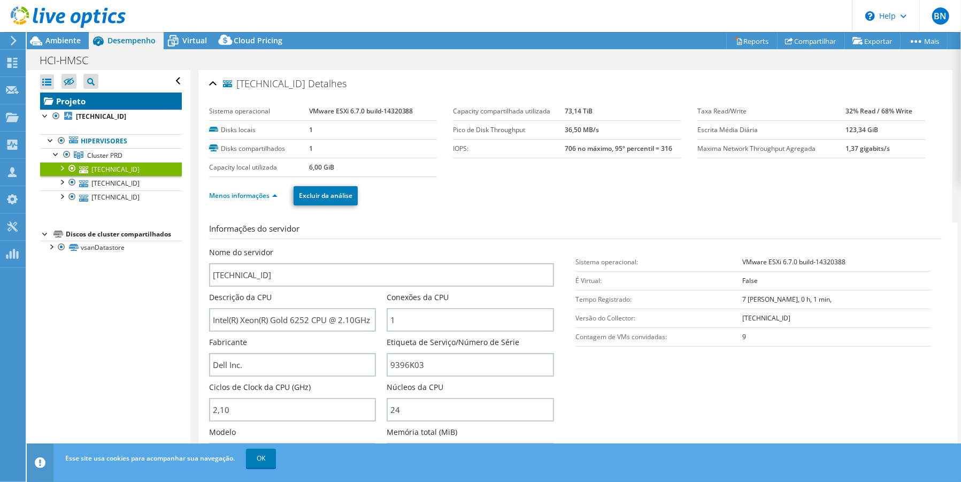
click at [95, 107] on link "Projeto" at bounding box center [111, 101] width 142 height 17
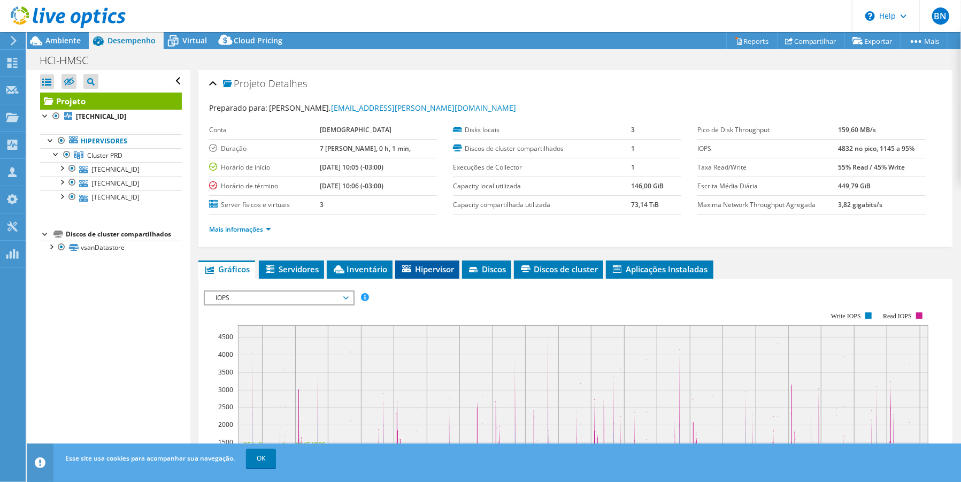
click at [428, 271] on span "Hipervisor" at bounding box center [427, 269] width 53 height 11
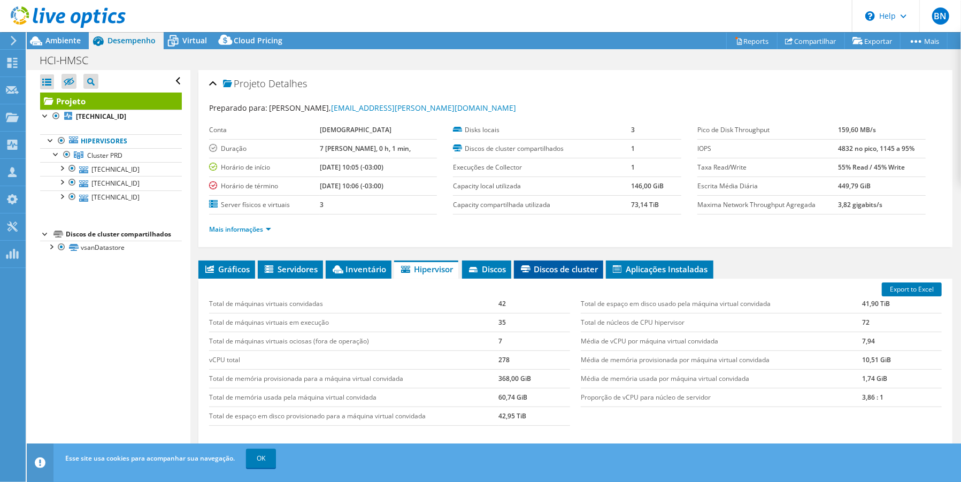
click at [548, 272] on span "Discos de cluster" at bounding box center [558, 269] width 79 height 11
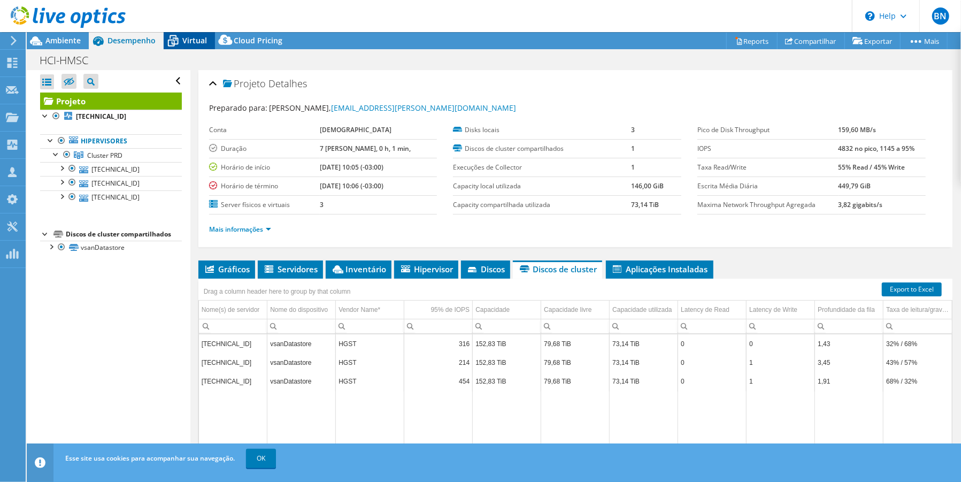
click at [176, 37] on icon at bounding box center [173, 37] width 7 height 4
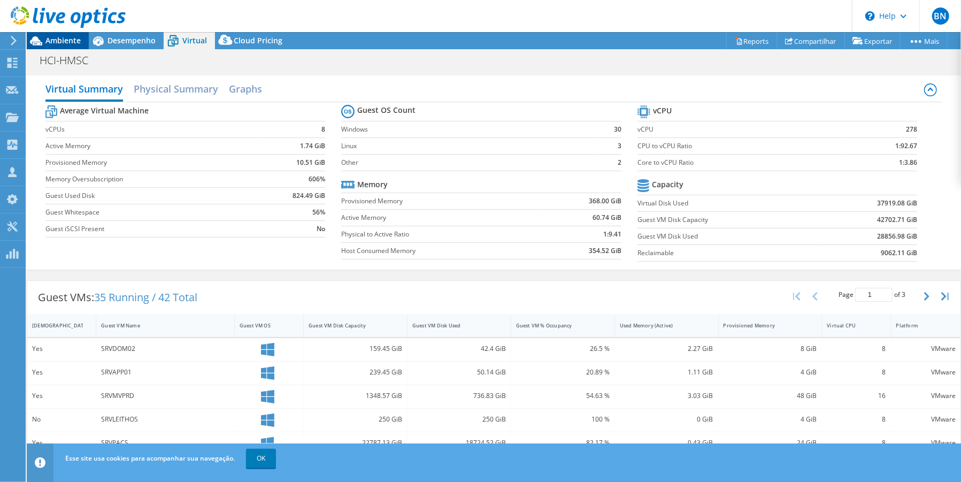
click at [64, 40] on span "Ambiente" at bounding box center [62, 40] width 35 height 10
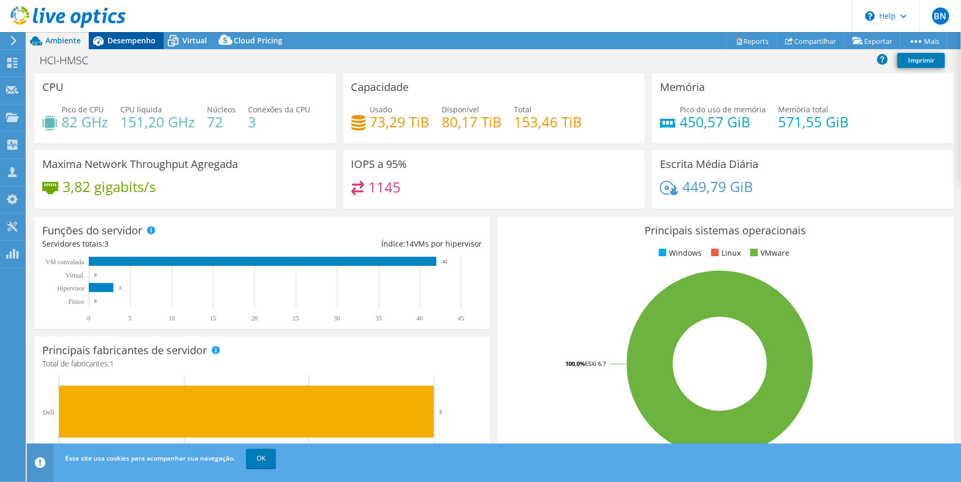
click at [108, 41] on span "Desempenho" at bounding box center [132, 40] width 48 height 10
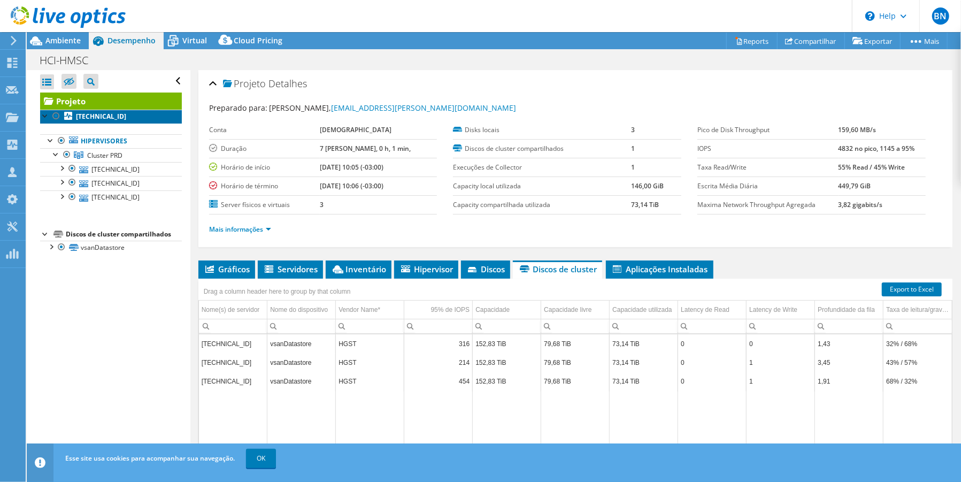
click at [101, 118] on b "[TECHNICAL_ID]" at bounding box center [101, 116] width 50 height 9
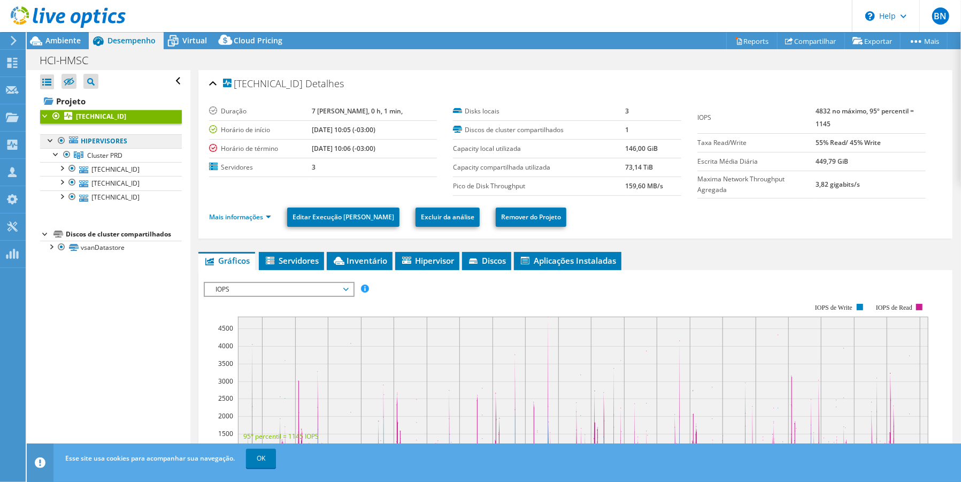
click at [112, 141] on link "Hipervisores" at bounding box center [111, 141] width 142 height 14
click at [268, 218] on link "Mais informações" at bounding box center [240, 216] width 62 height 9
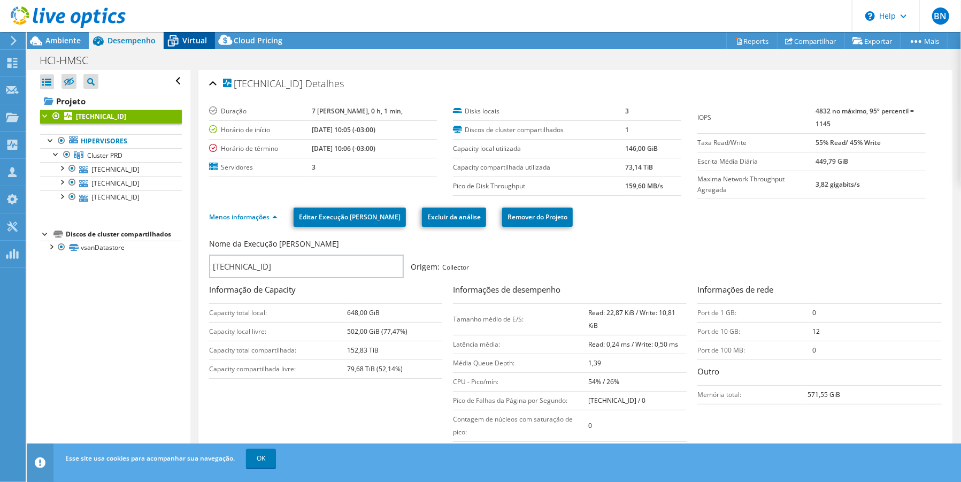
click at [185, 45] on div "Virtual" at bounding box center [189, 40] width 51 height 17
